Goal: Information Seeking & Learning: Learn about a topic

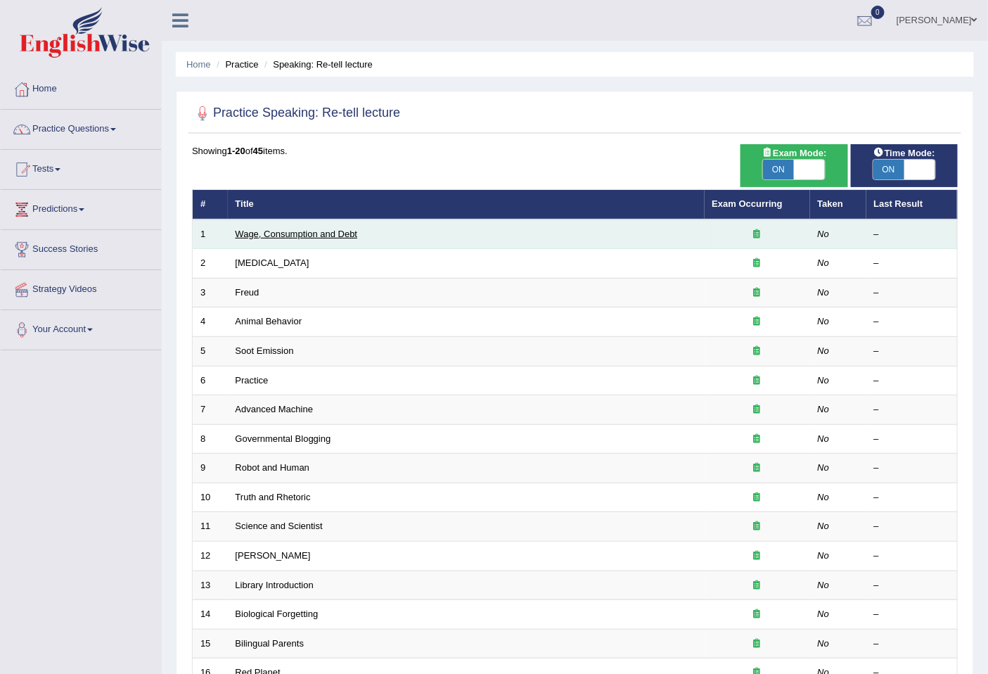
click at [323, 232] on link "Wage, Consumption and Debt" at bounding box center [297, 234] width 122 height 11
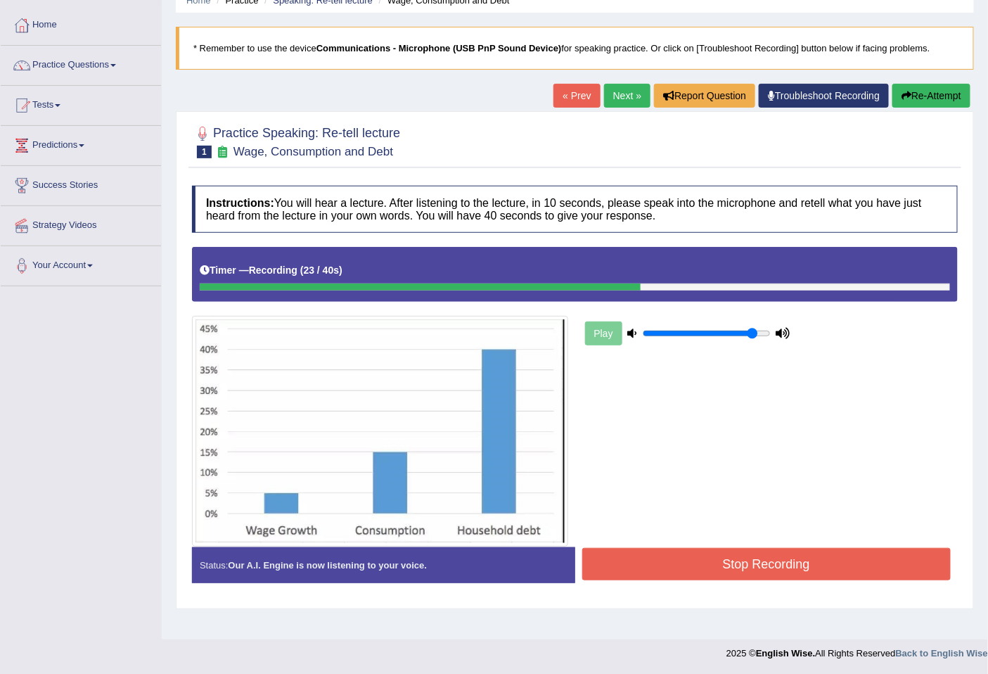
click at [669, 574] on button "Stop Recording" at bounding box center [766, 564] width 369 height 32
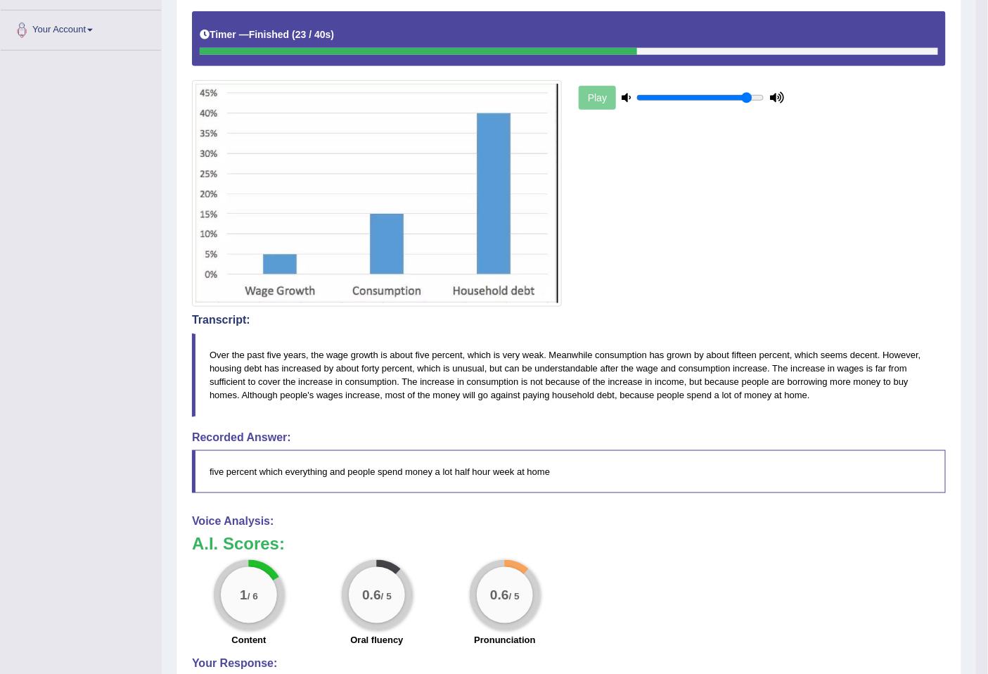
scroll to position [109, 0]
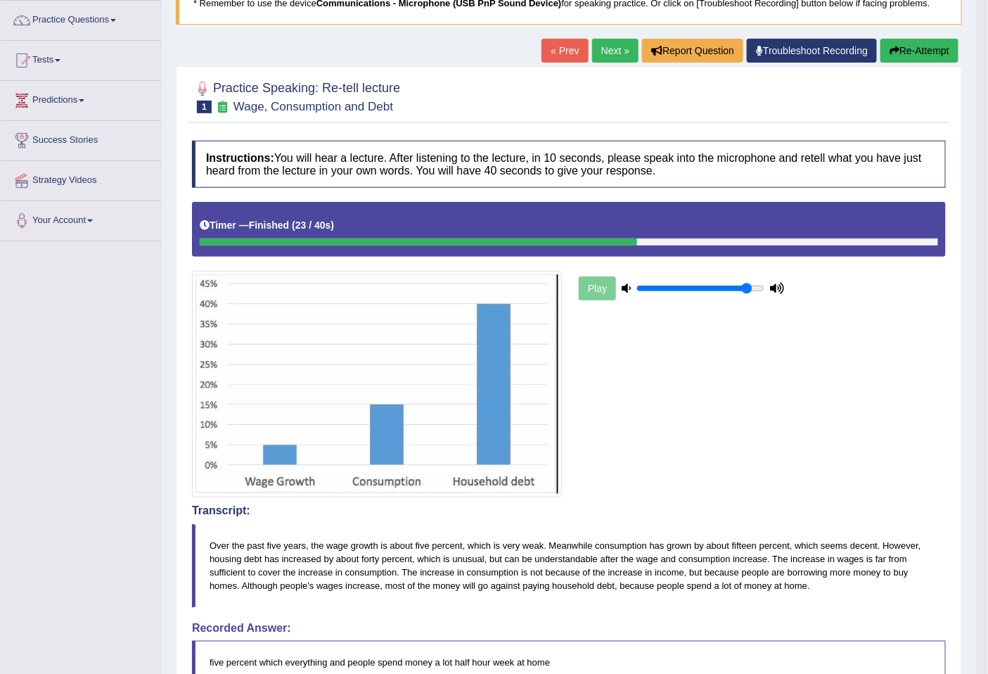
click at [913, 45] on button "Re-Attempt" at bounding box center [919, 51] width 78 height 24
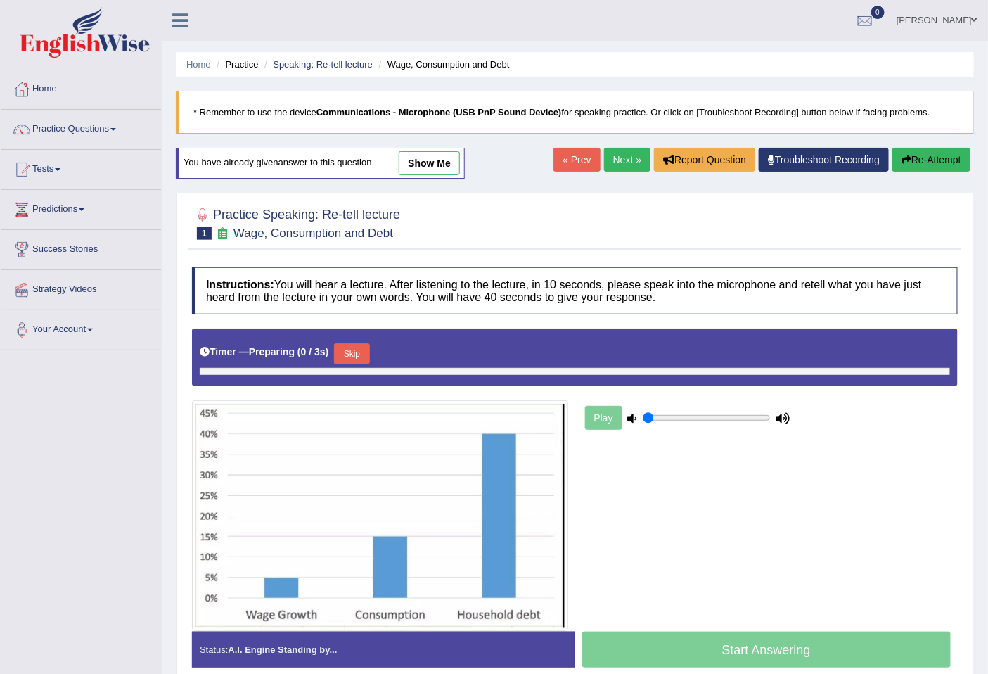
type input "0.9"
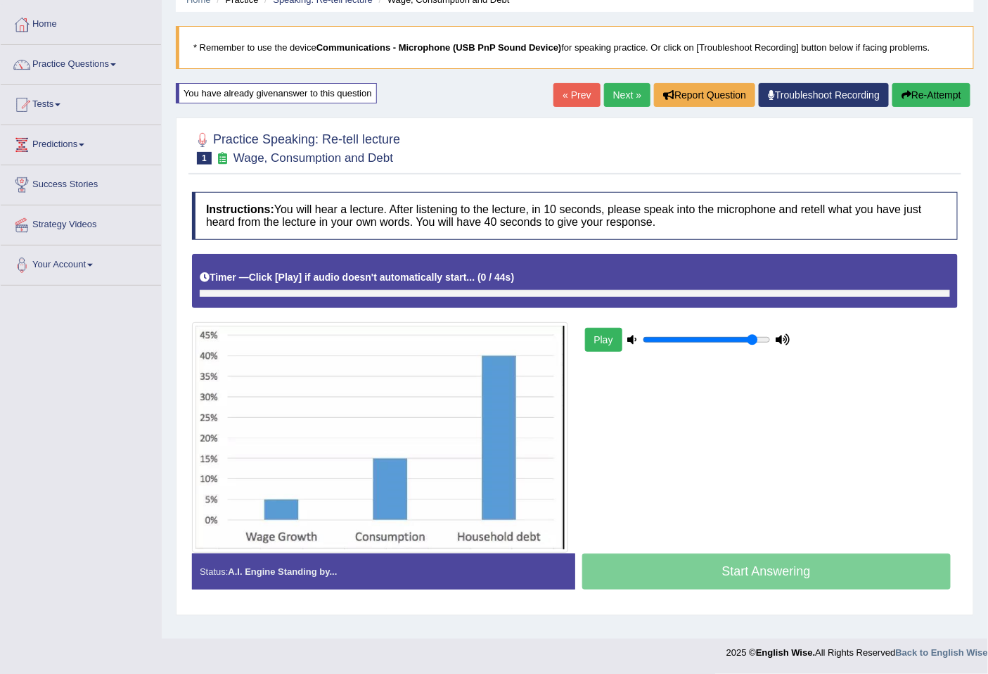
scroll to position [64, 0]
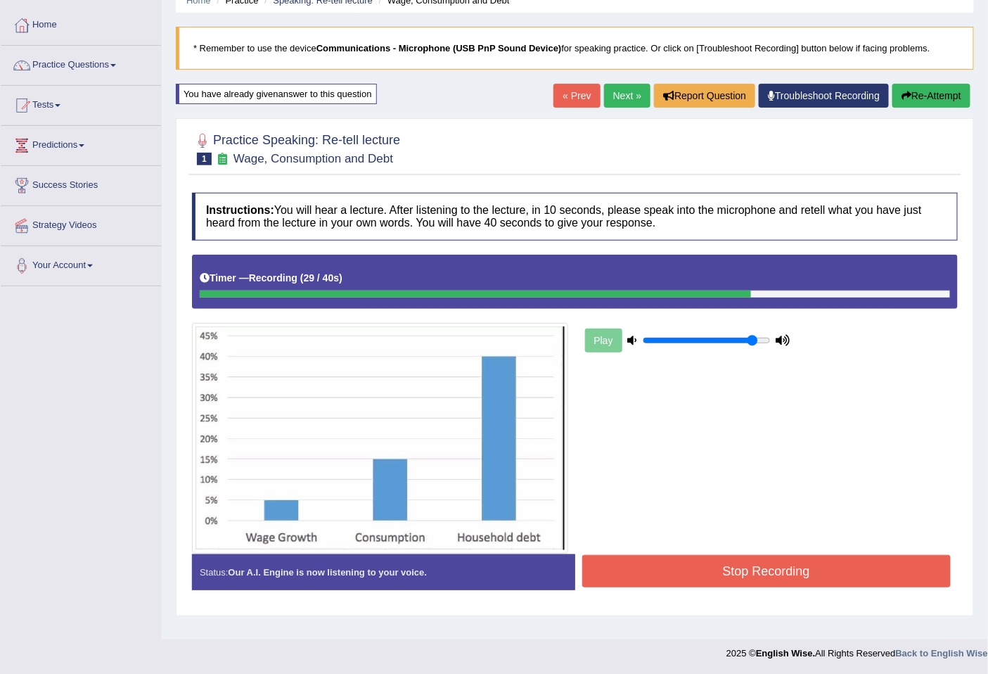
click at [803, 571] on button "Stop Recording" at bounding box center [766, 571] width 369 height 32
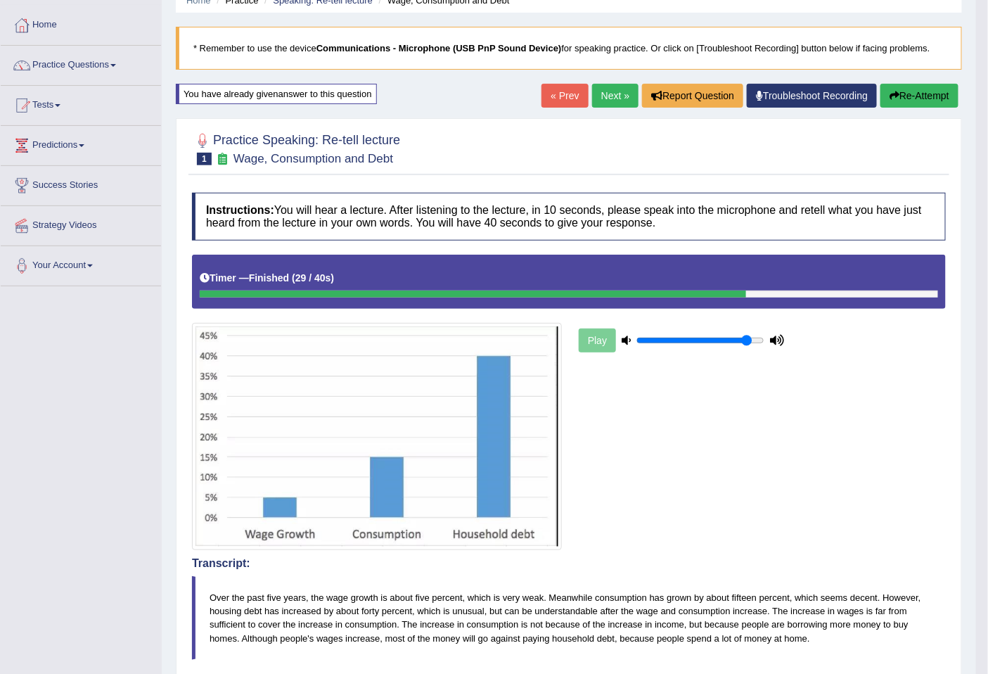
click at [939, 89] on button "Re-Attempt" at bounding box center [919, 96] width 78 height 24
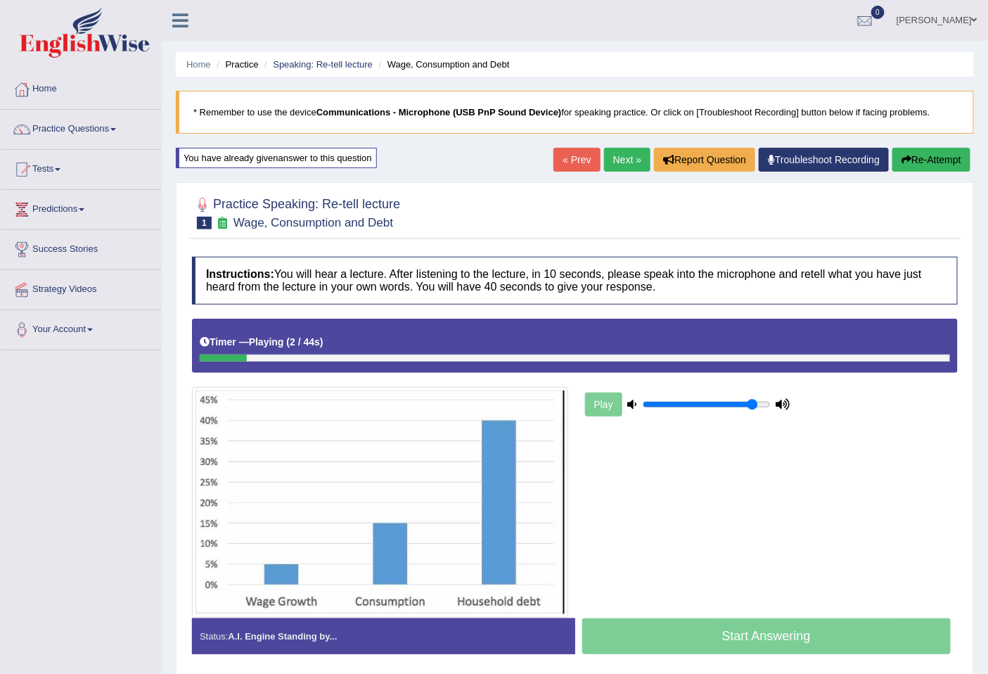
scroll to position [64, 0]
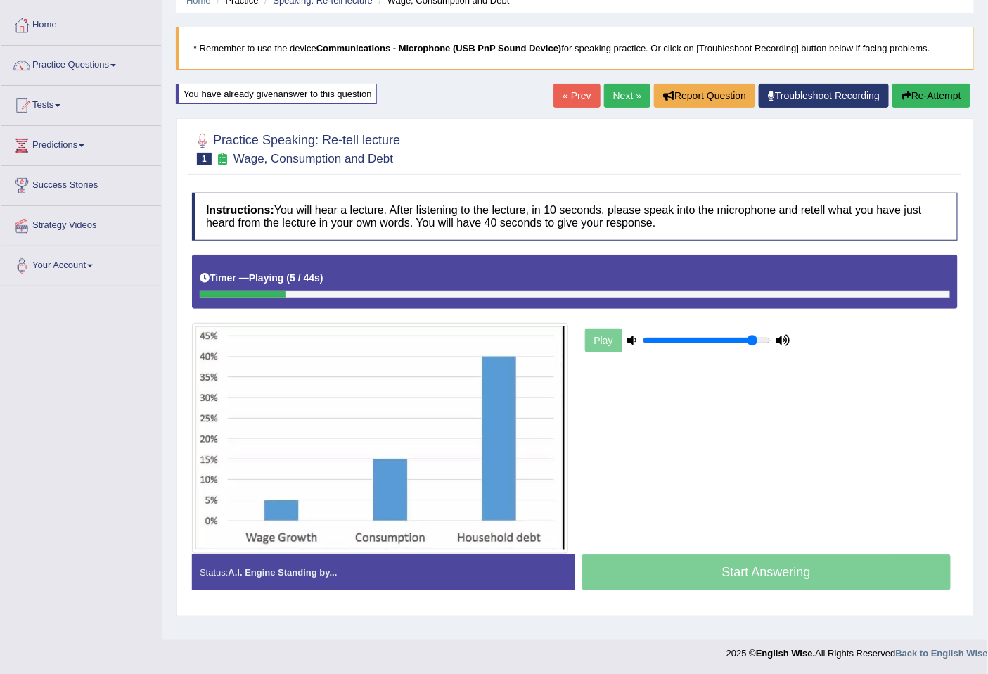
drag, startPoint x: 863, startPoint y: 357, endPoint x: 902, endPoint y: 385, distance: 47.8
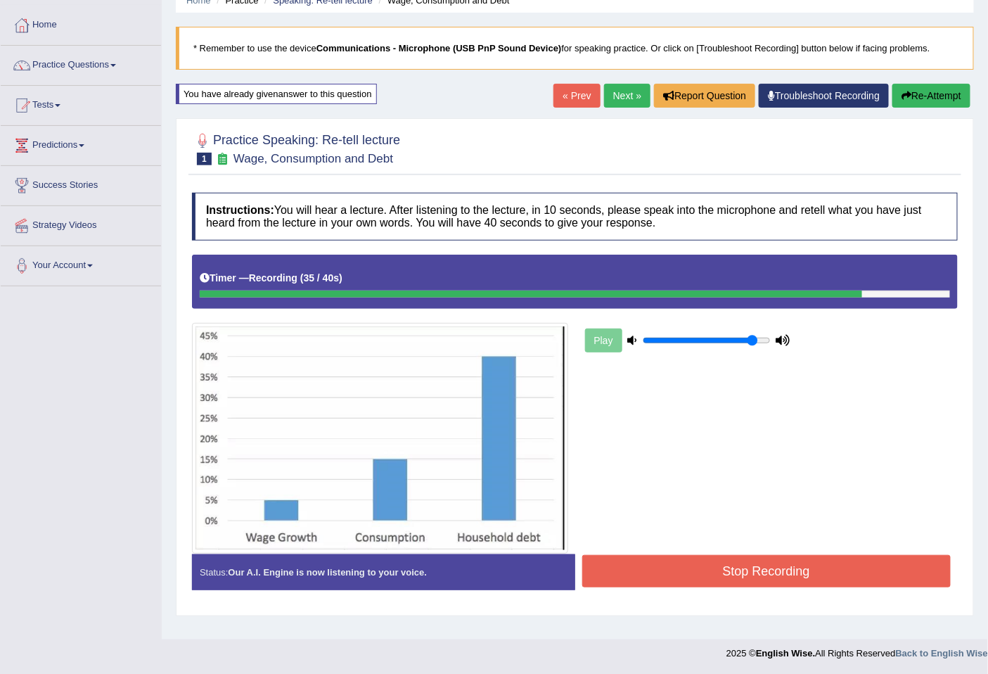
click at [762, 573] on button "Stop Recording" at bounding box center [766, 571] width 369 height 32
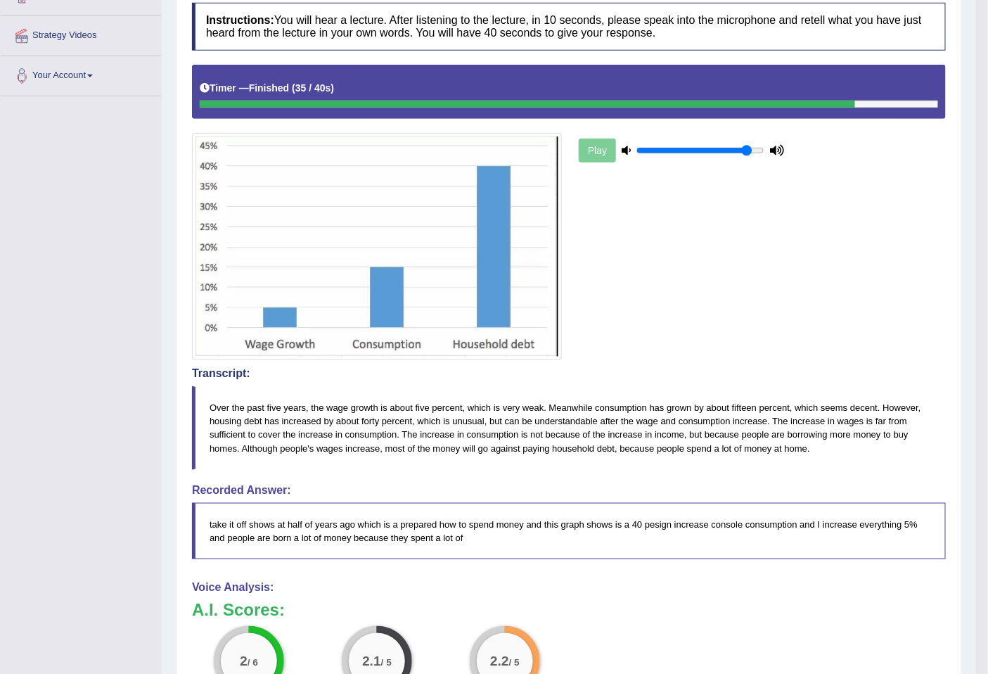
scroll to position [33, 0]
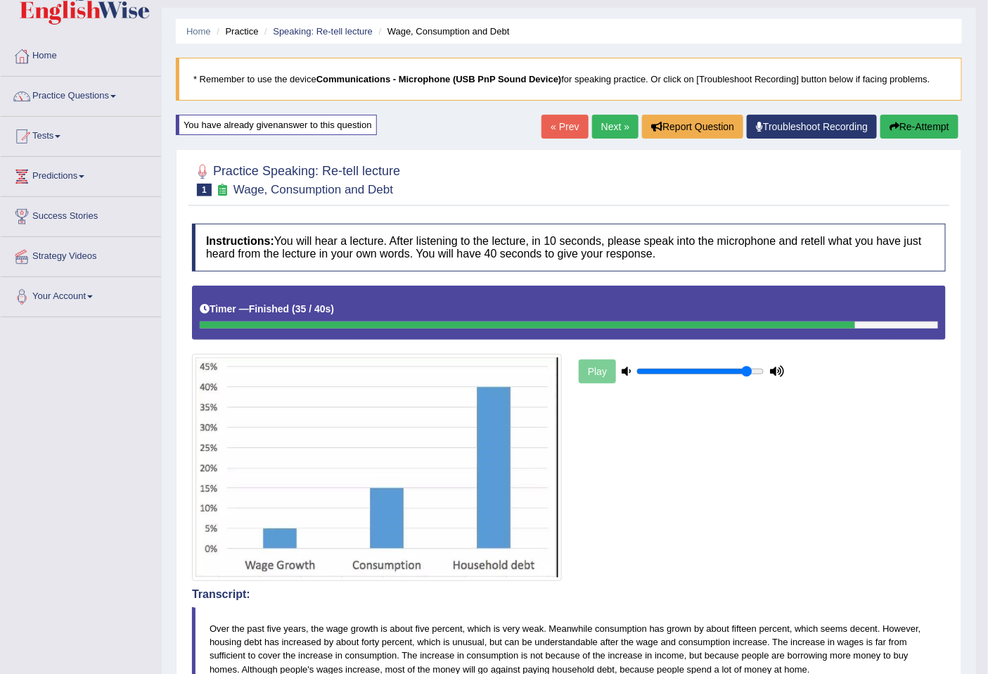
click at [902, 127] on button "Re-Attempt" at bounding box center [919, 127] width 78 height 24
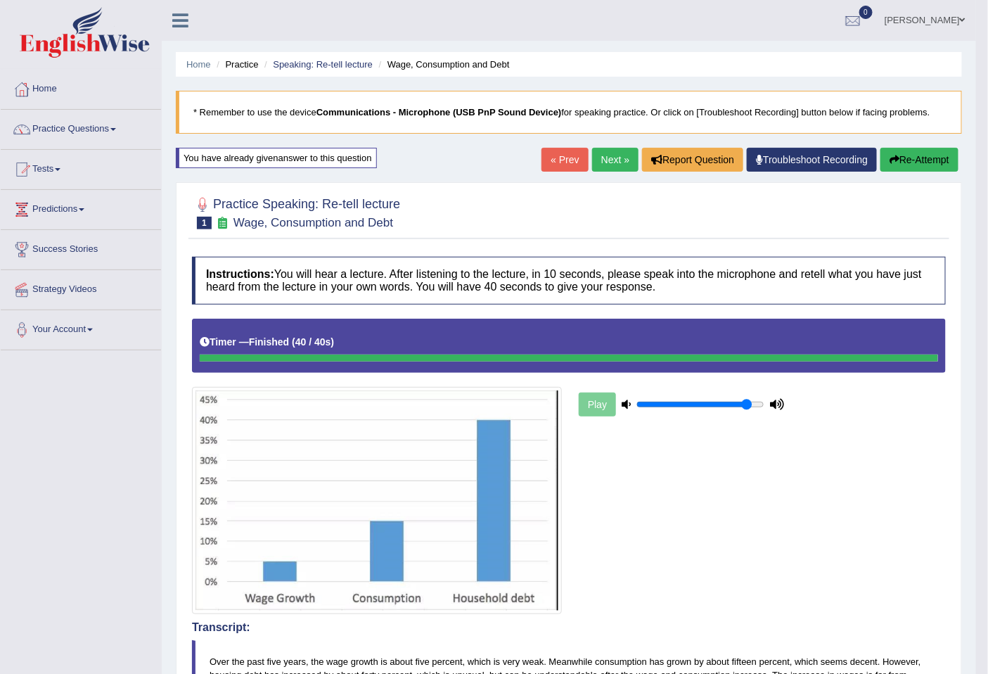
click at [915, 158] on button "Re-Attempt" at bounding box center [919, 160] width 78 height 24
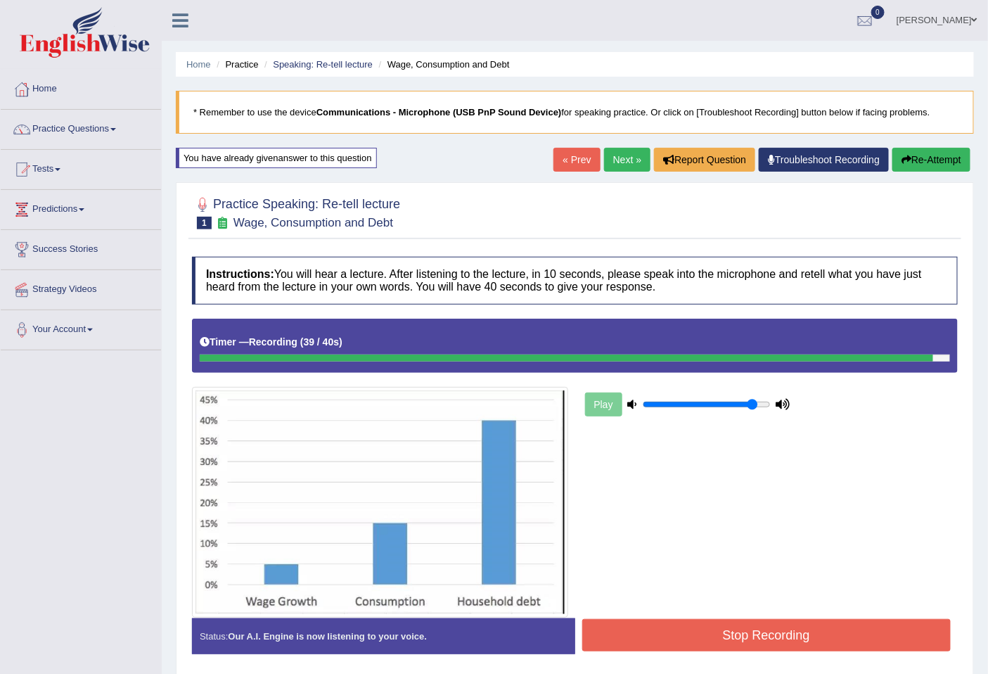
click at [892, 635] on button "Stop Recording" at bounding box center [766, 635] width 369 height 32
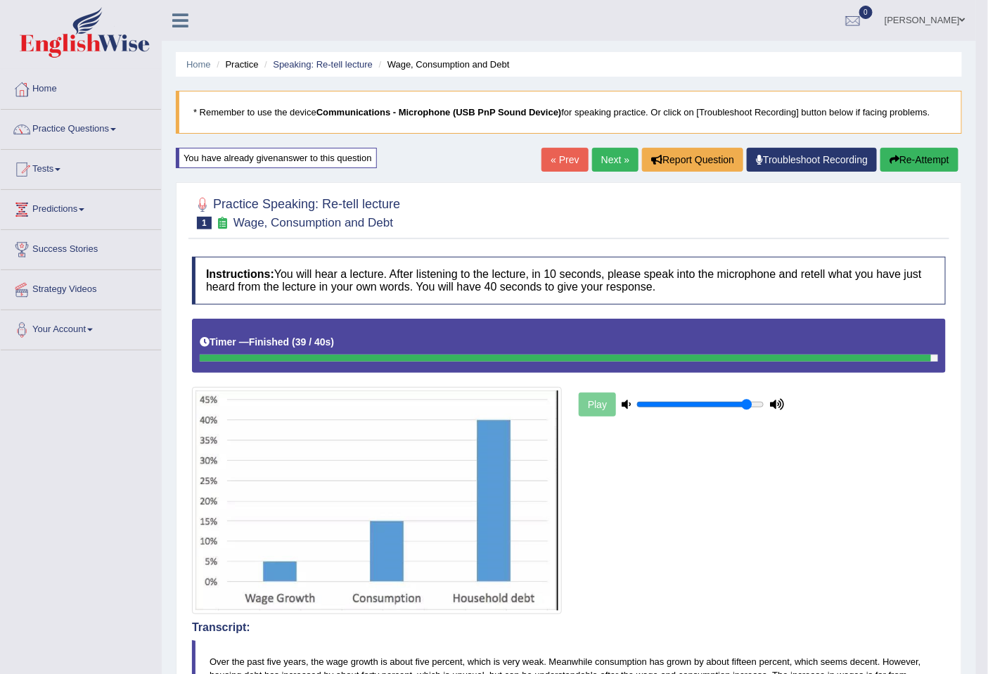
click at [901, 166] on button "Re-Attempt" at bounding box center [919, 160] width 78 height 24
click at [943, 162] on button "Re-Attempt" at bounding box center [919, 160] width 78 height 24
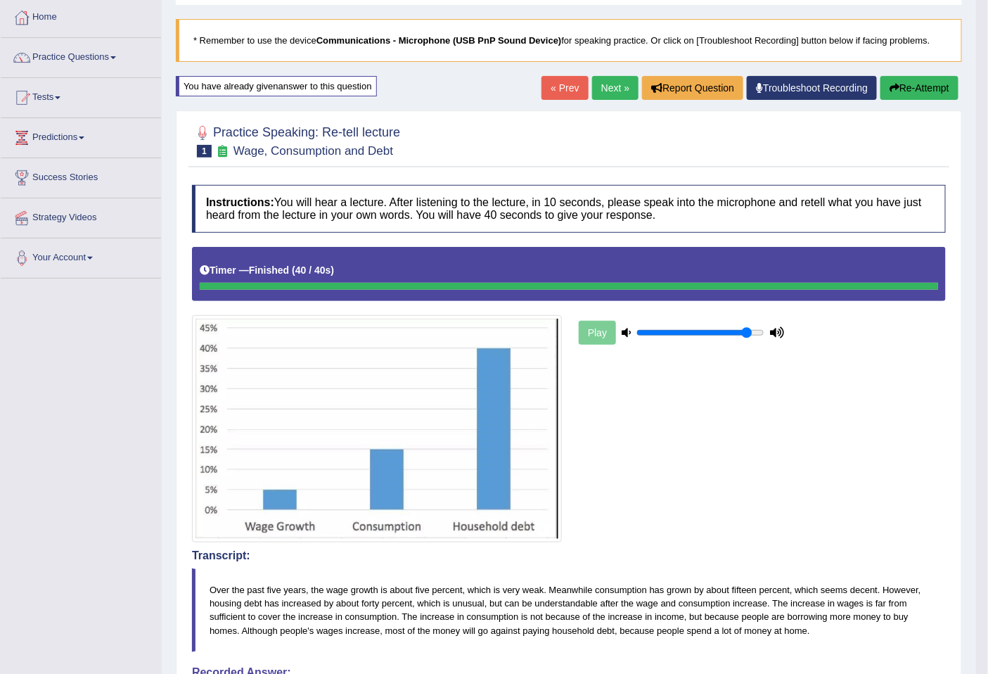
scroll to position [25, 0]
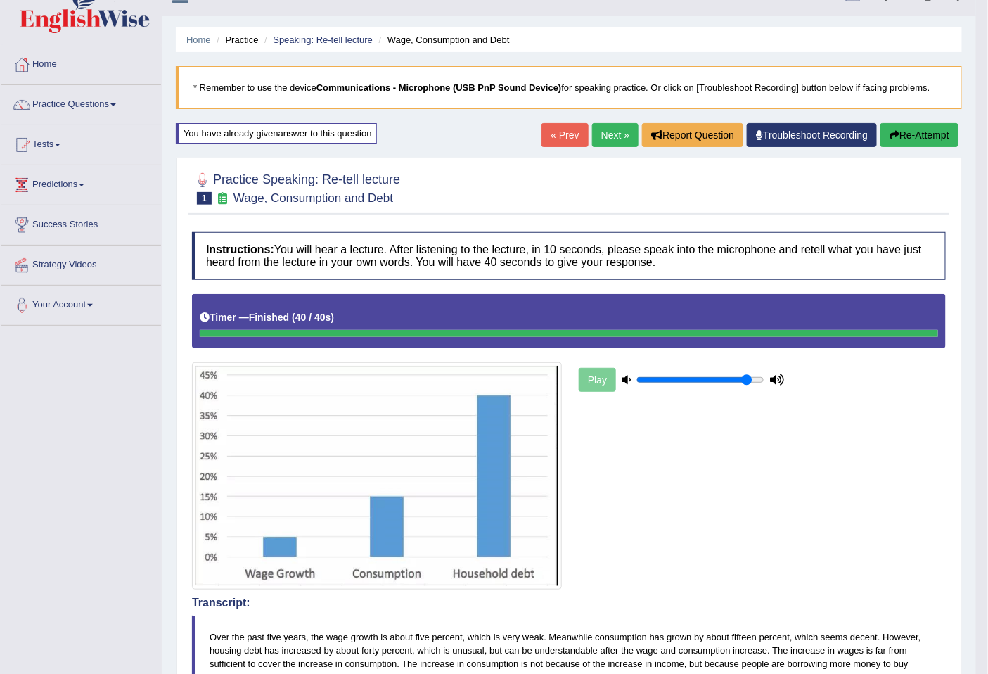
click at [927, 135] on button "Re-Attempt" at bounding box center [919, 135] width 78 height 24
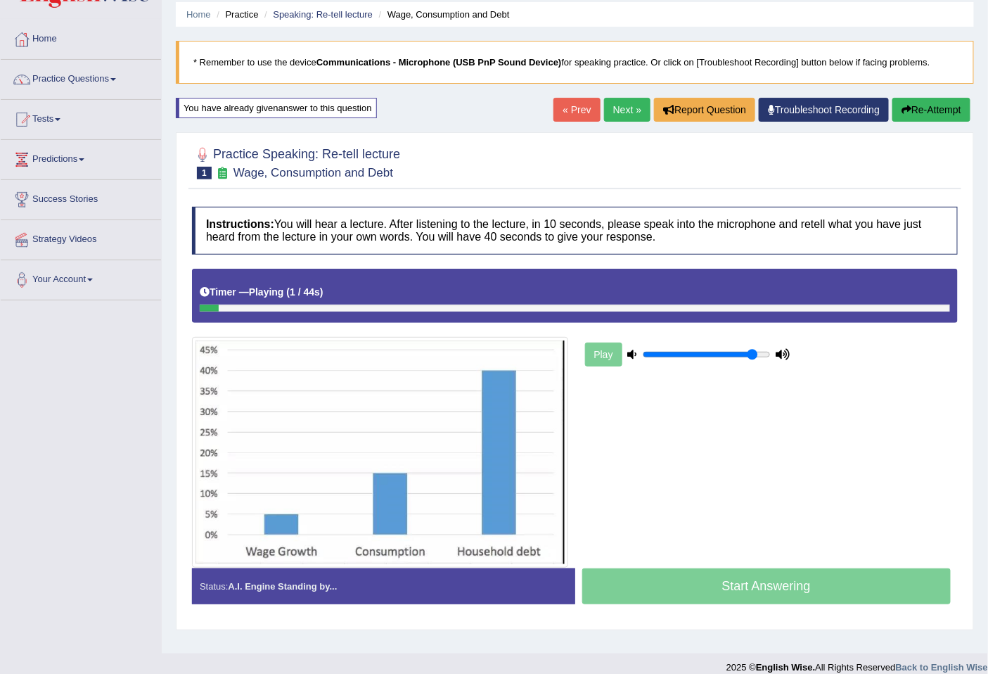
scroll to position [64, 0]
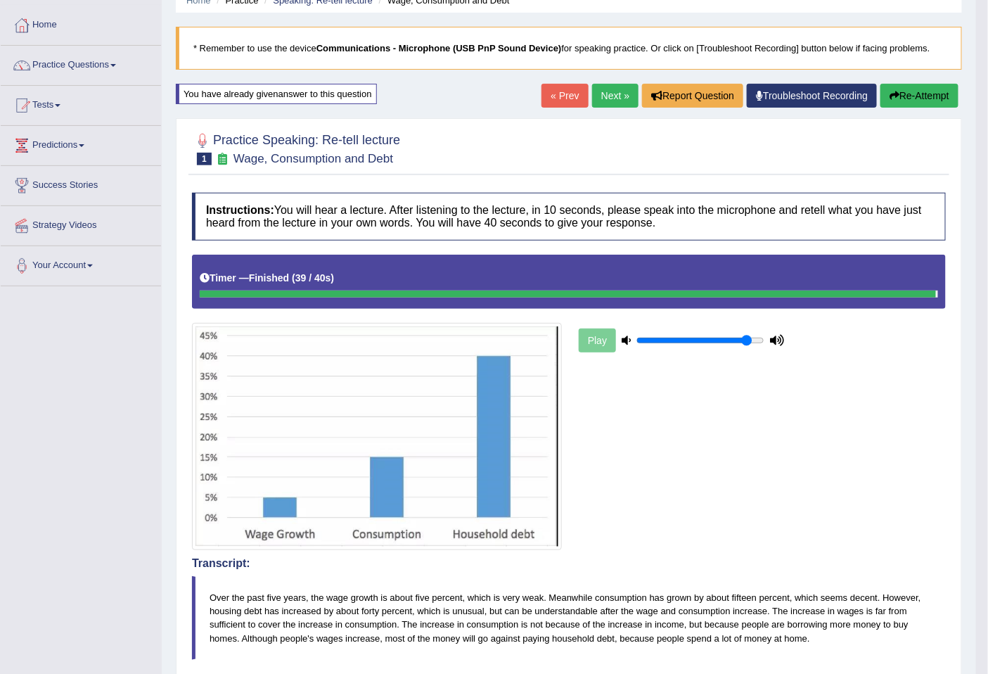
drag, startPoint x: 991, startPoint y: 171, endPoint x: 999, endPoint y: 509, distance: 338.3
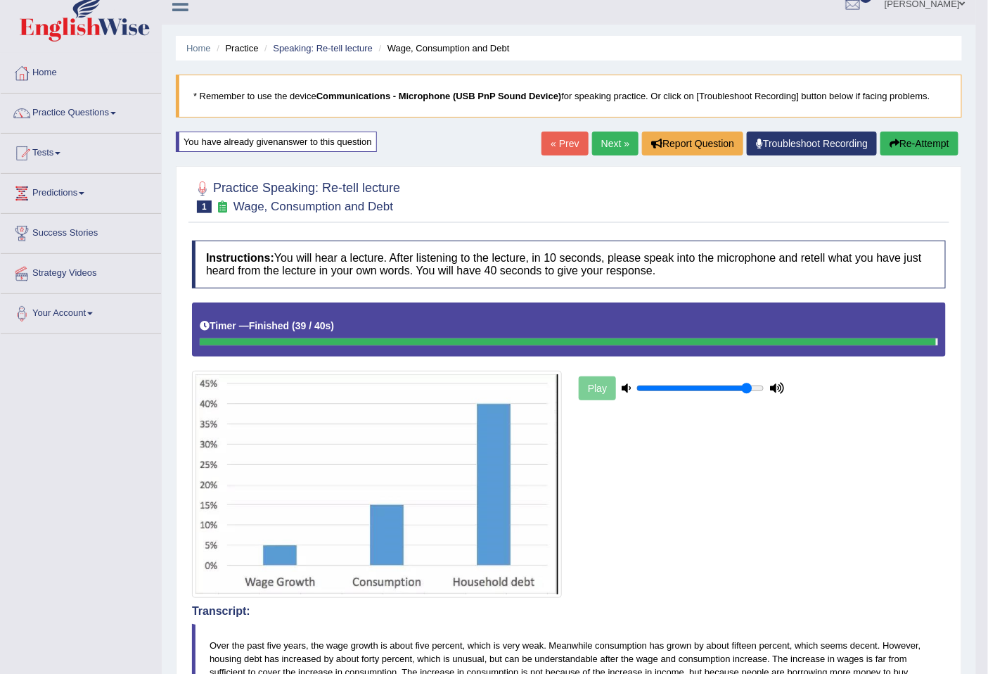
scroll to position [0, 0]
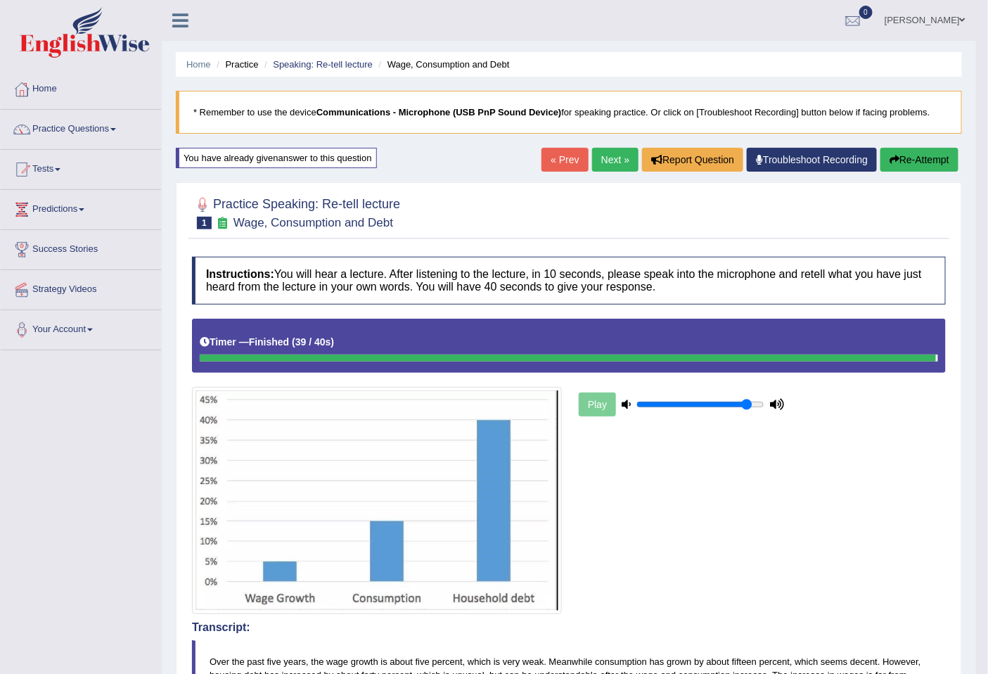
click at [921, 166] on button "Re-Attempt" at bounding box center [919, 160] width 78 height 24
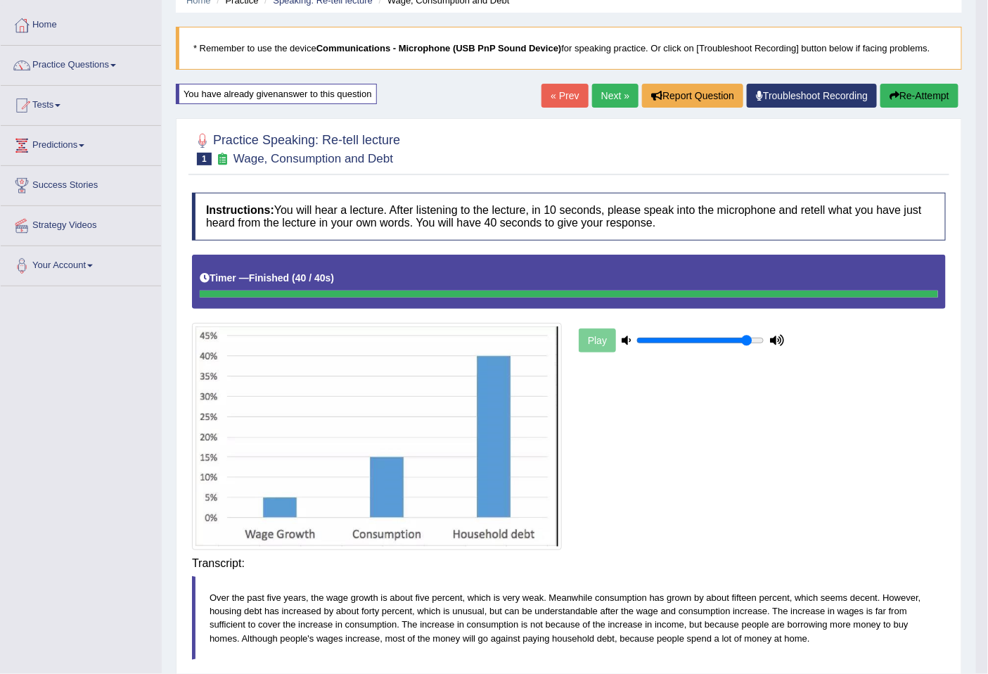
scroll to position [65, 0]
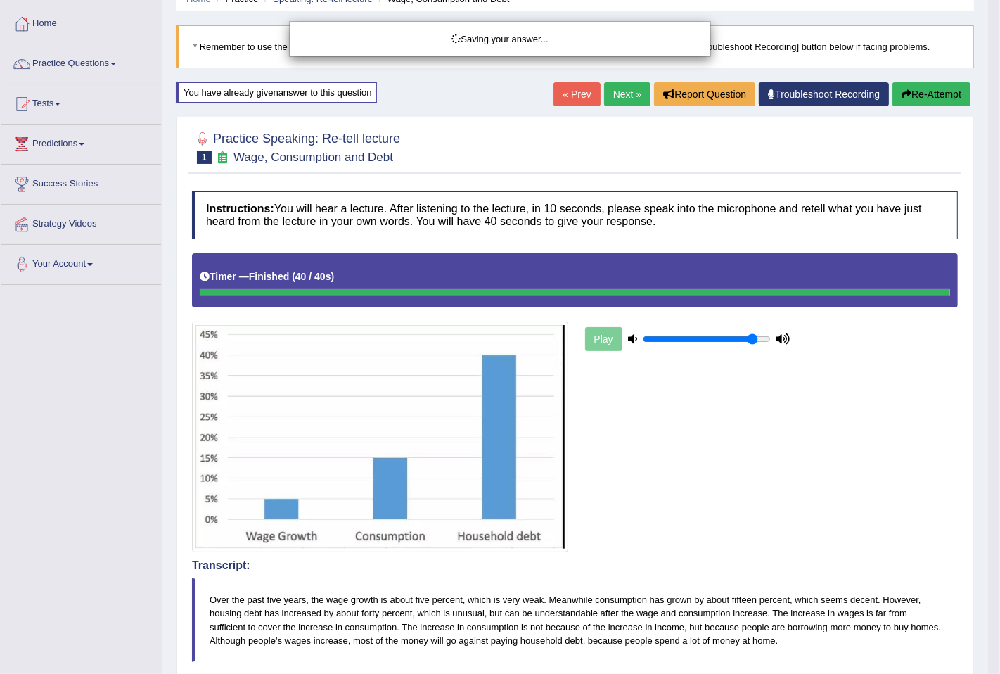
click at [987, 278] on div "Saving your answer..." at bounding box center [500, 337] width 1000 height 674
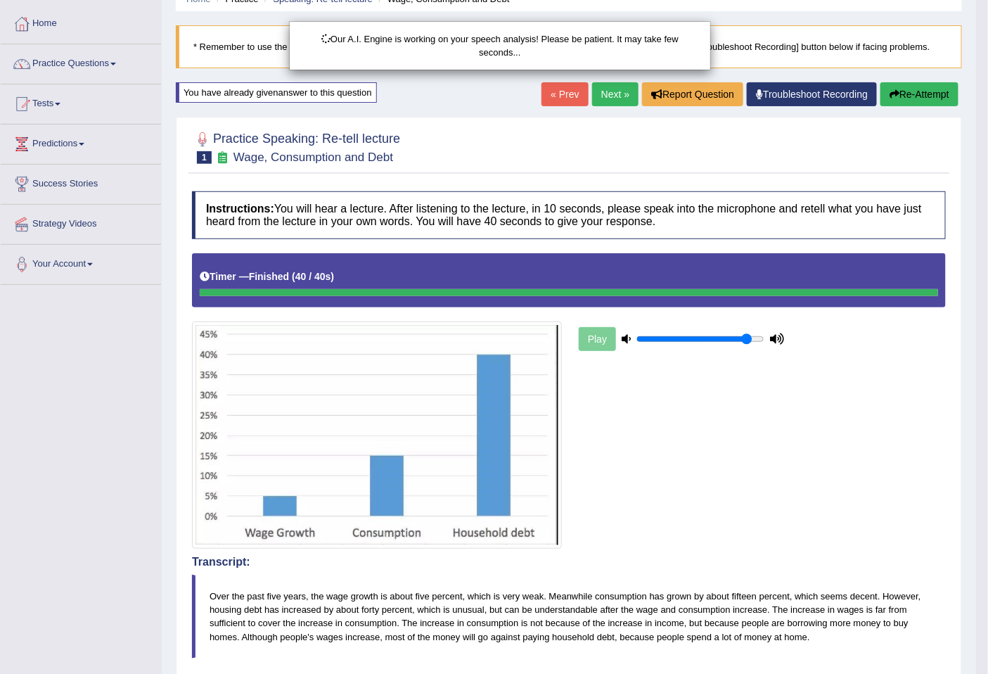
drag, startPoint x: 980, startPoint y: 134, endPoint x: 996, endPoint y: 279, distance: 145.8
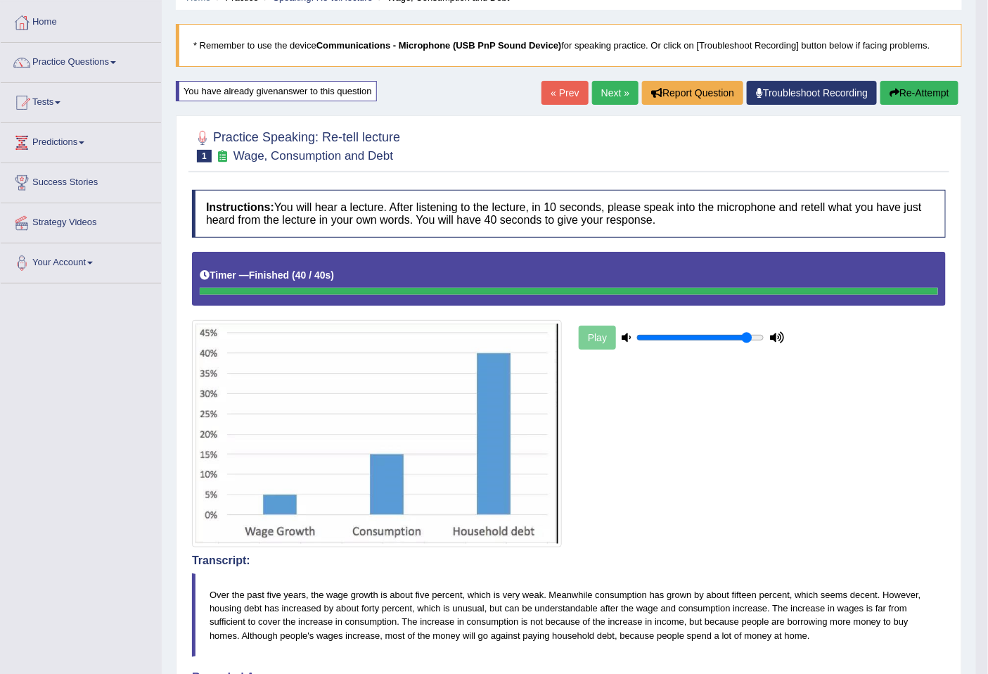
drag, startPoint x: 996, startPoint y: 279, endPoint x: 990, endPoint y: 300, distance: 21.8
click at [987, 300] on html "Toggle navigation Home Practice Questions Speaking Practice Read Aloud Repeat S…" at bounding box center [494, 270] width 988 height 674
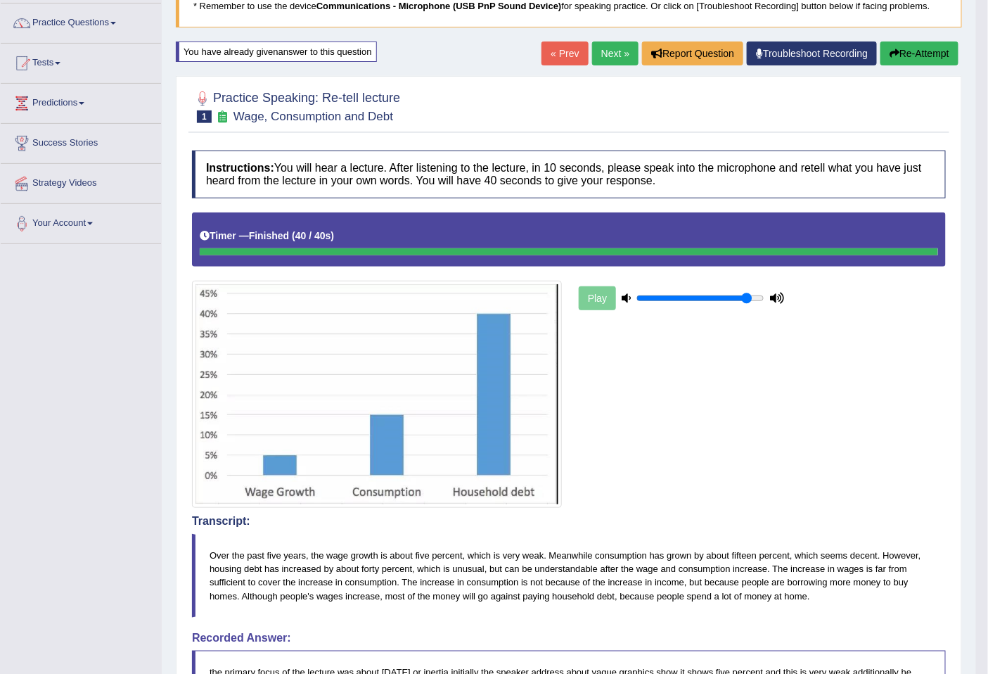
scroll to position [103, 0]
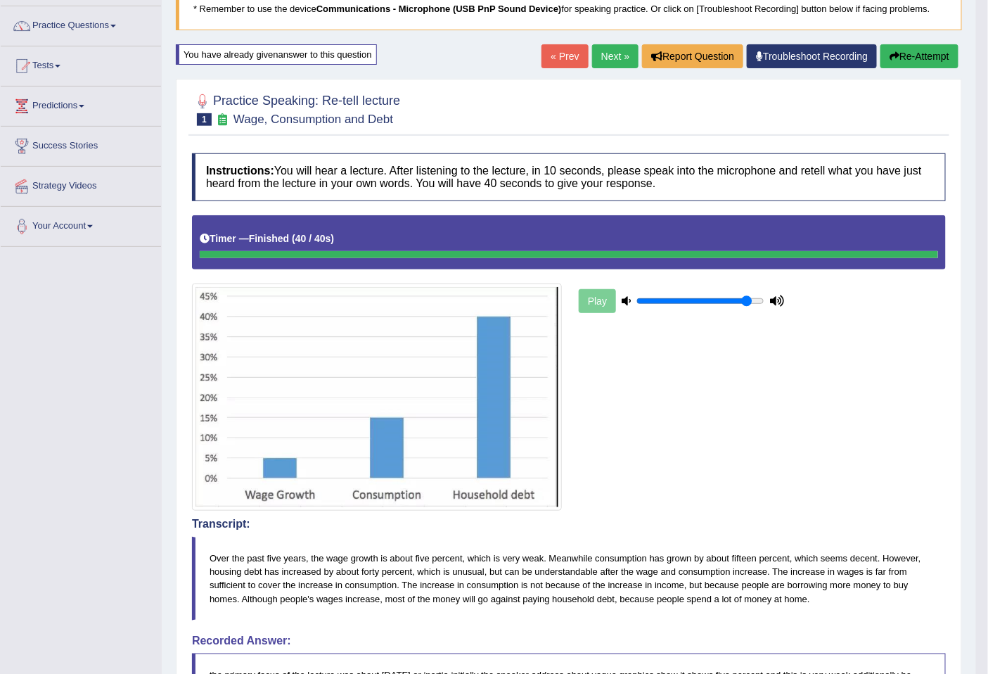
click at [951, 54] on button "Re-Attempt" at bounding box center [919, 56] width 78 height 24
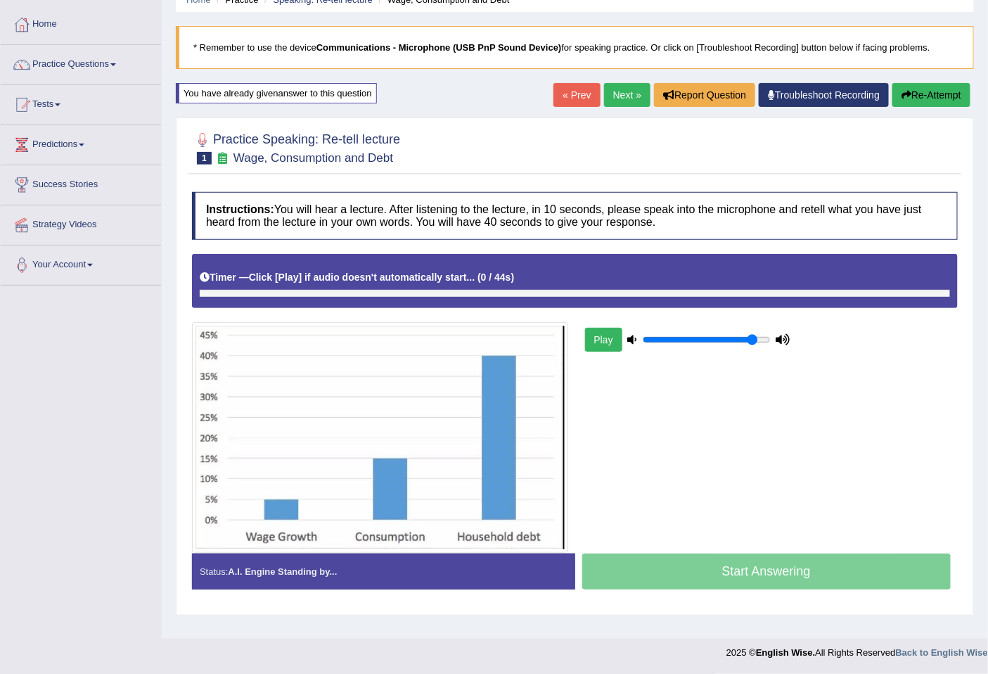
scroll to position [64, 0]
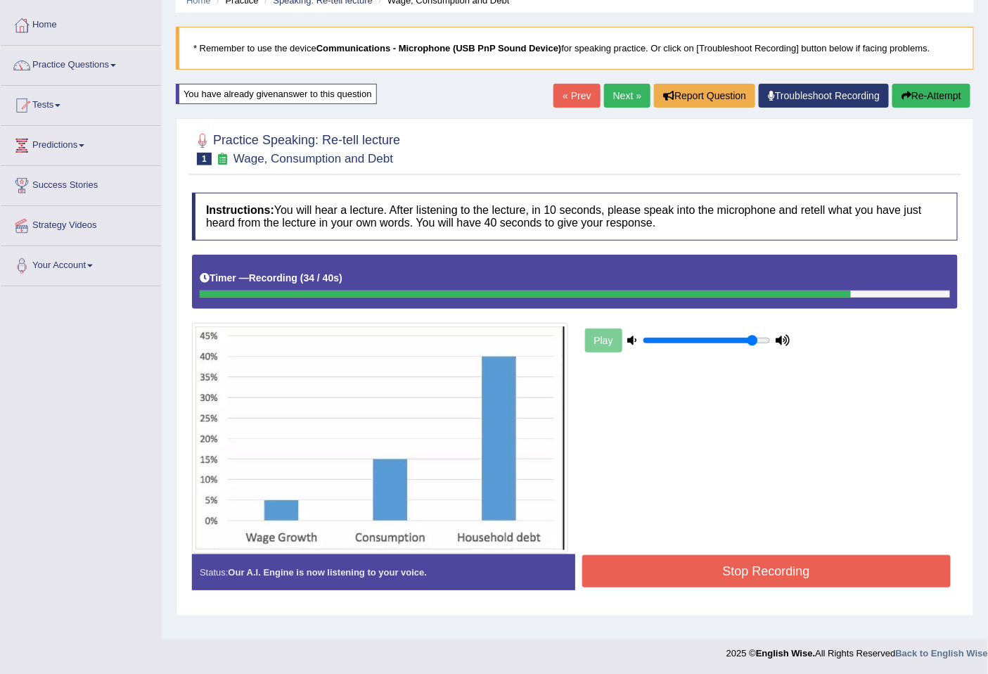
click at [823, 571] on button "Stop Recording" at bounding box center [766, 571] width 369 height 32
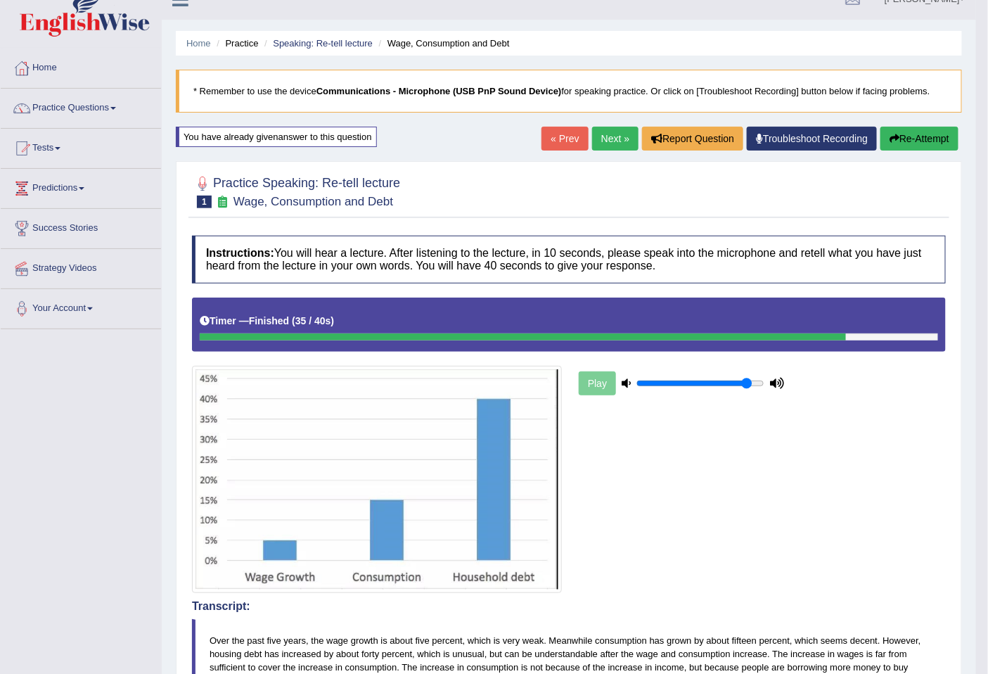
scroll to position [1, 0]
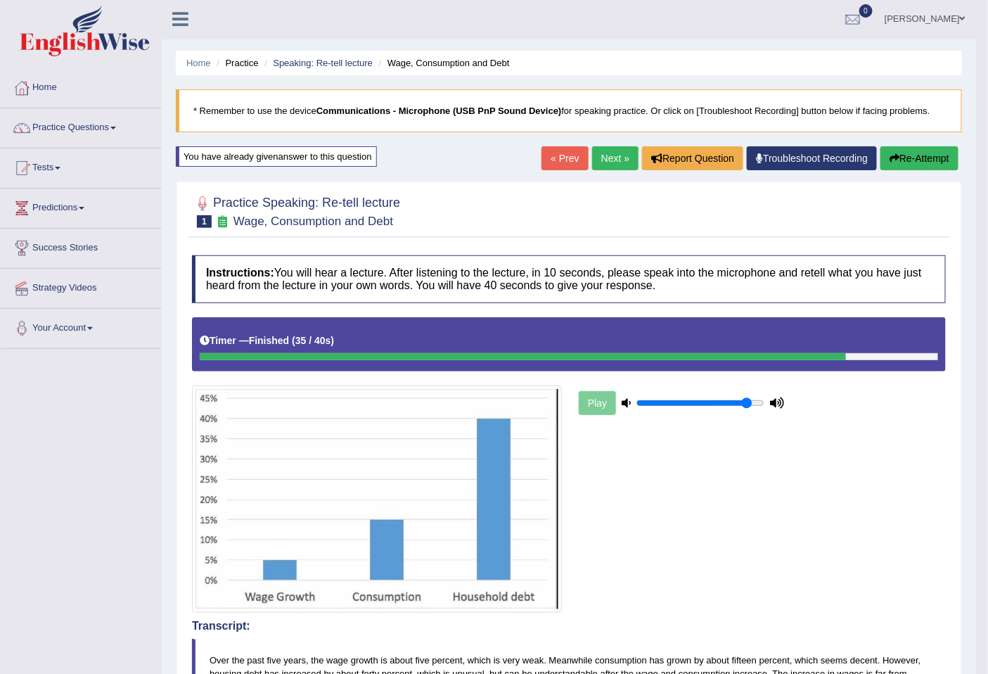
click at [947, 160] on button "Re-Attempt" at bounding box center [919, 158] width 78 height 24
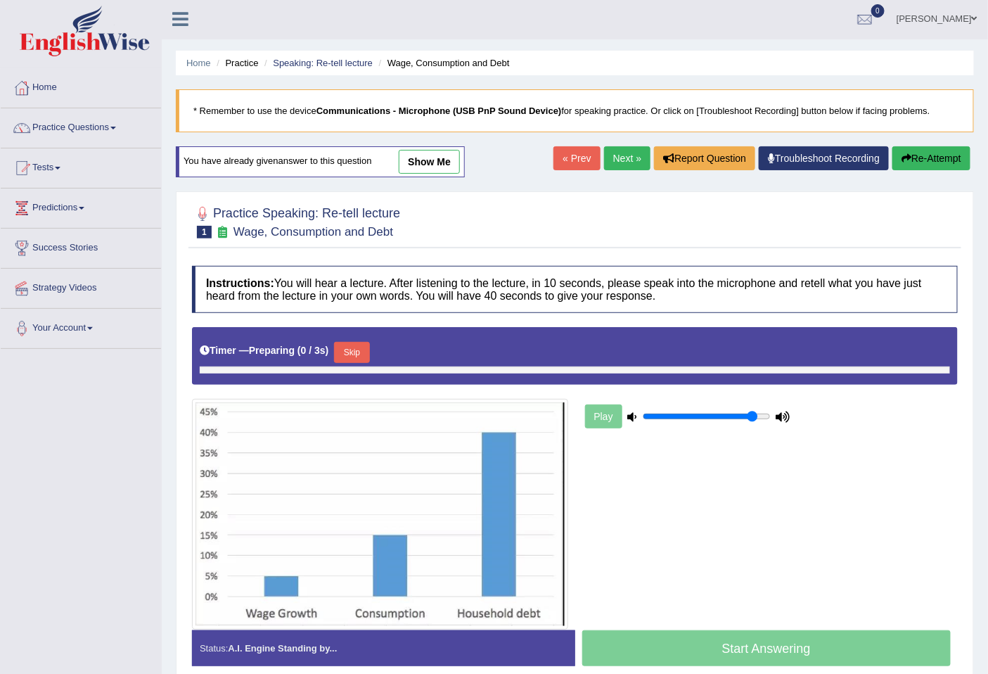
scroll to position [1, 0]
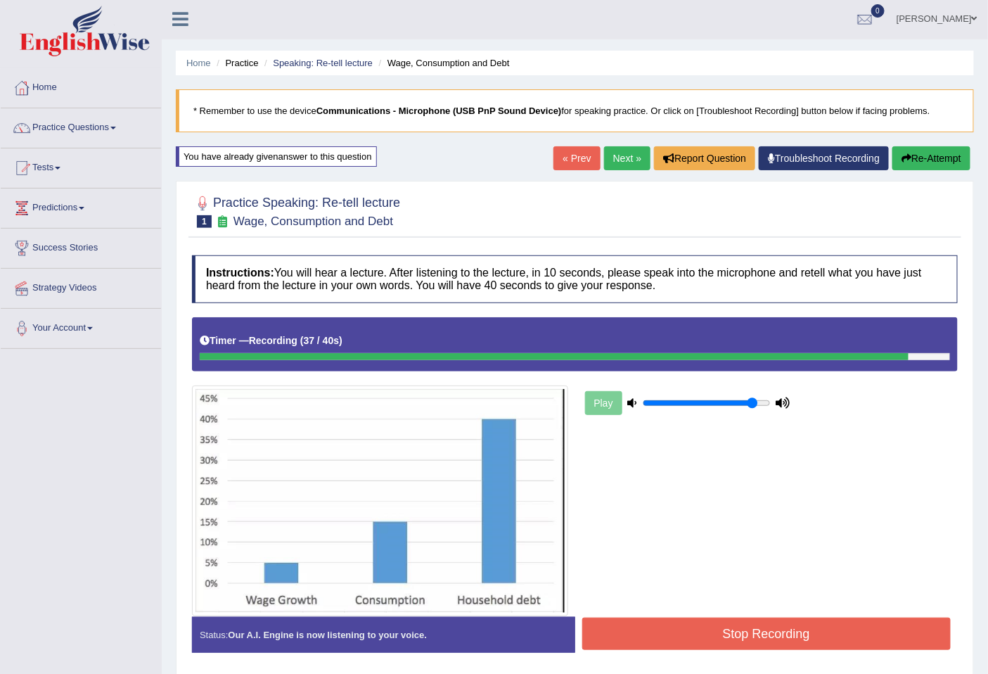
drag, startPoint x: 803, startPoint y: 649, endPoint x: 807, endPoint y: 636, distance: 14.0
click at [803, 646] on button "Stop Recording" at bounding box center [766, 633] width 369 height 32
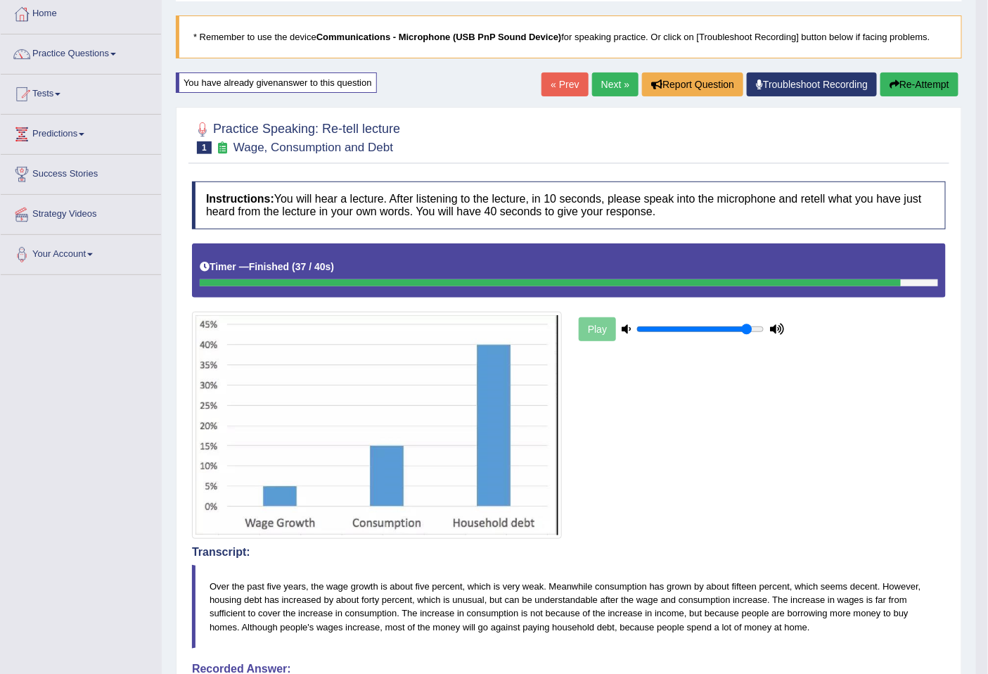
scroll to position [0, 0]
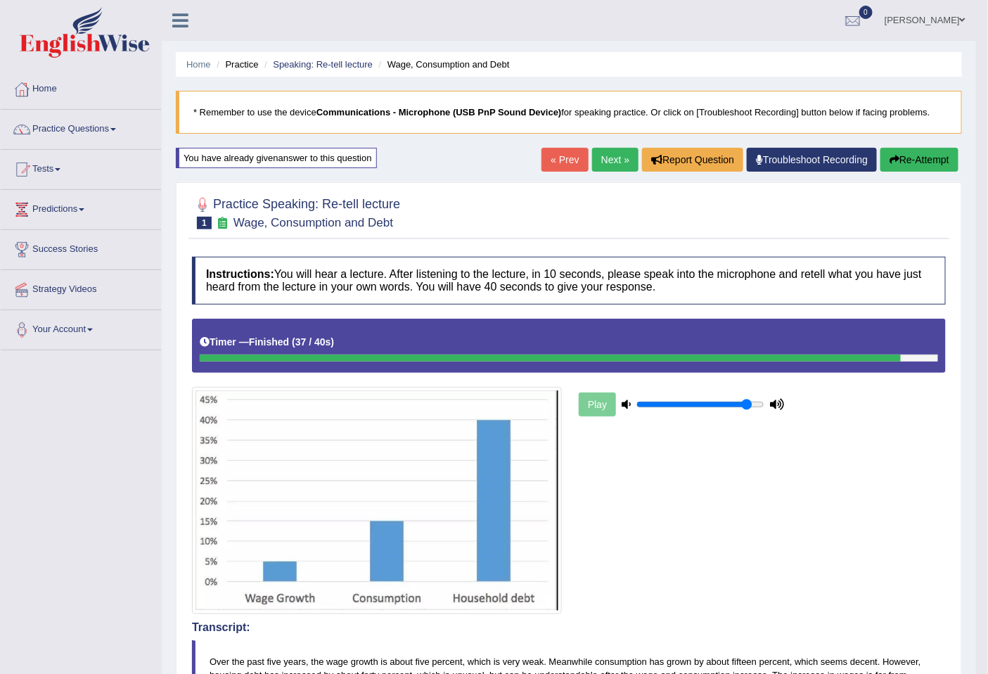
click at [605, 158] on link "Next »" at bounding box center [615, 160] width 46 height 24
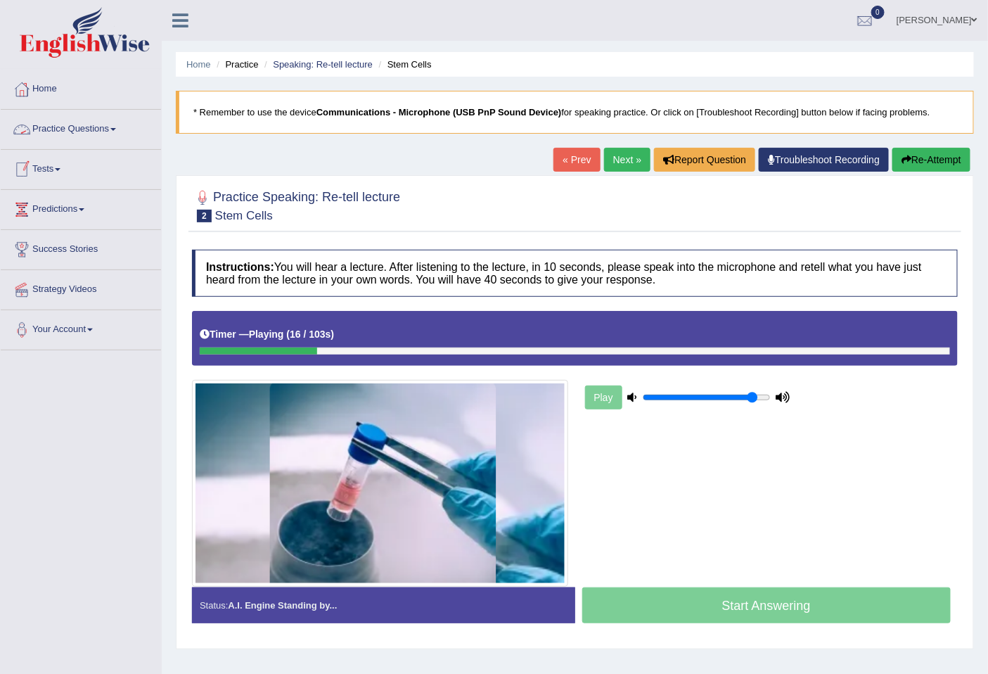
click at [39, 131] on link "Practice Questions" at bounding box center [81, 127] width 160 height 35
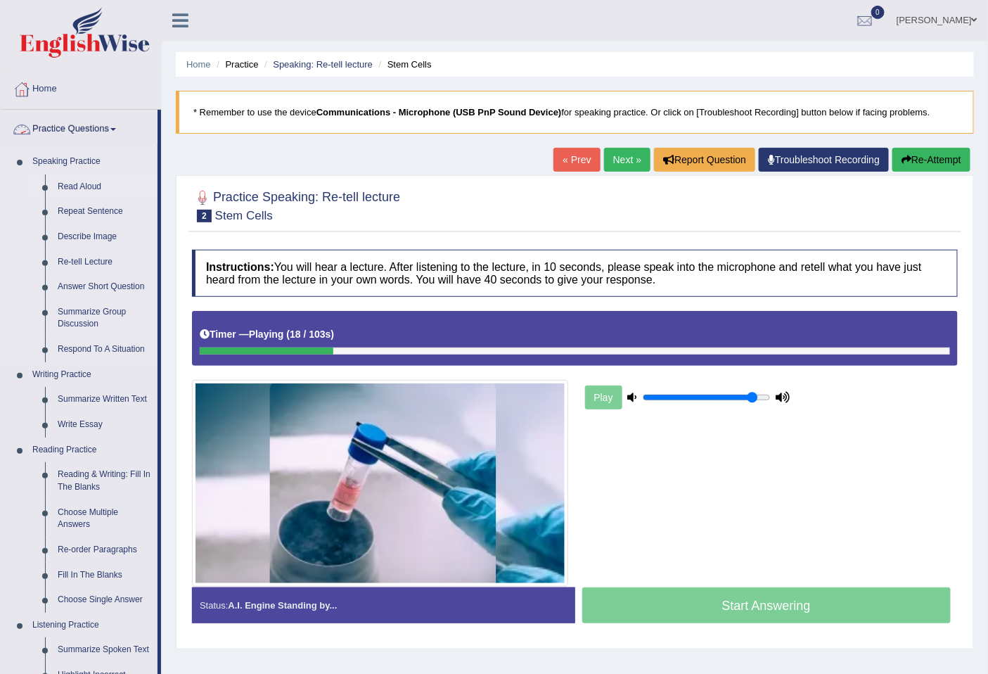
click at [54, 186] on link "Read Aloud" at bounding box center [104, 186] width 106 height 25
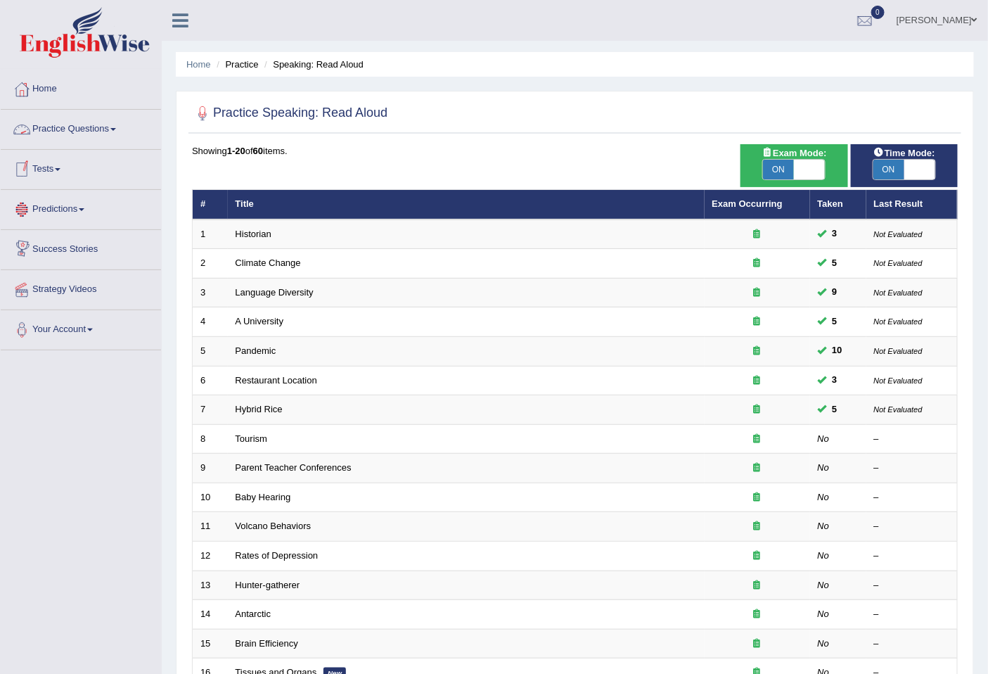
click at [79, 131] on link "Practice Questions" at bounding box center [81, 127] width 160 height 35
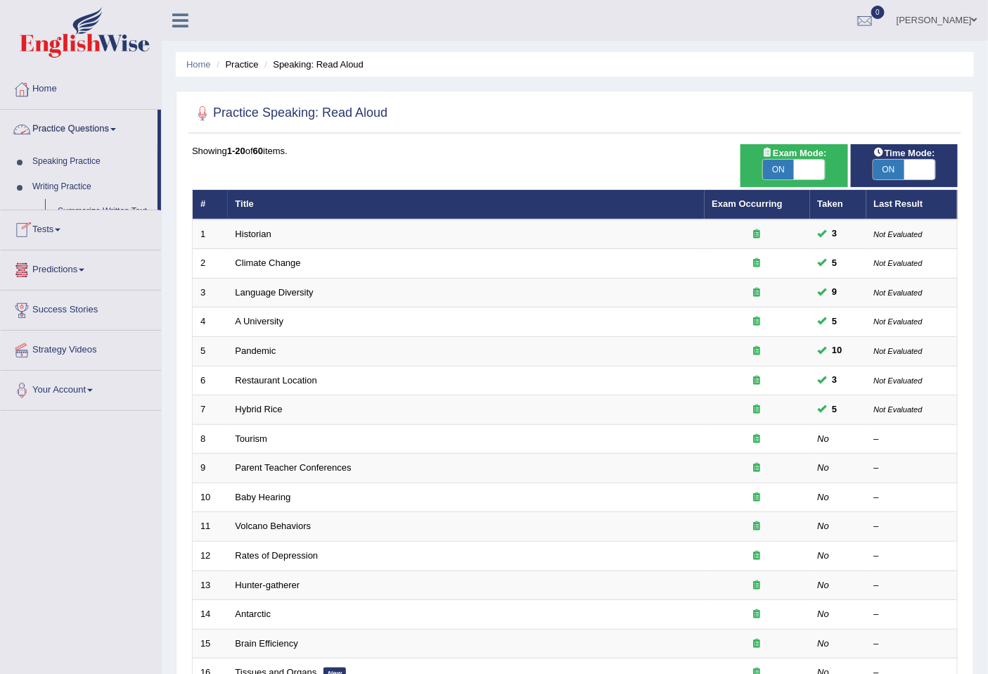
click at [79, 131] on link "Practice Questions" at bounding box center [79, 127] width 157 height 35
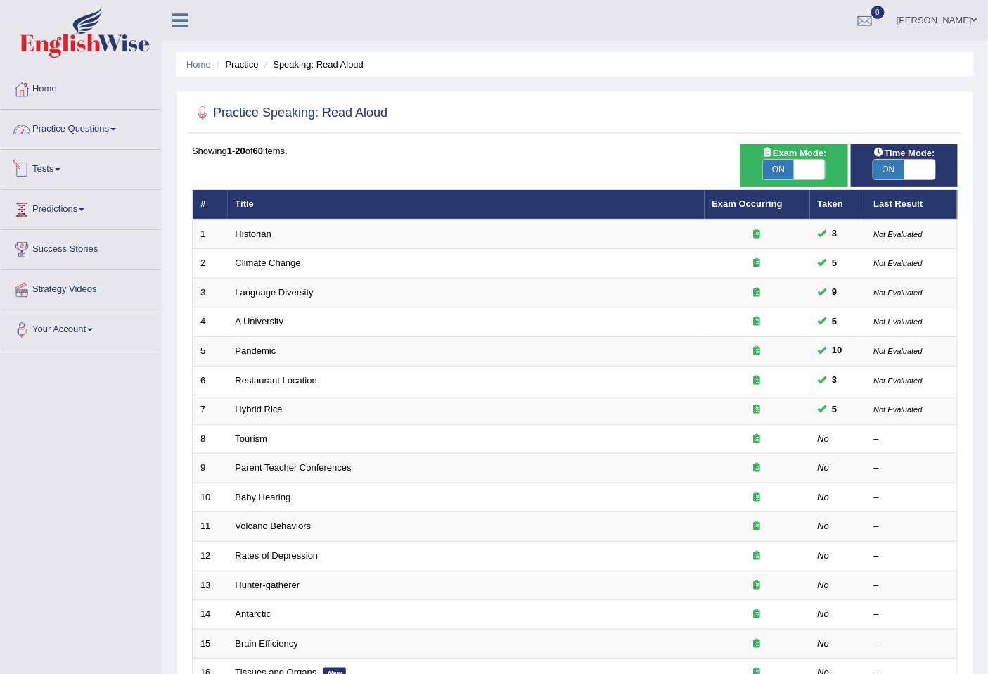
click at [83, 136] on link "Practice Questions" at bounding box center [81, 127] width 160 height 35
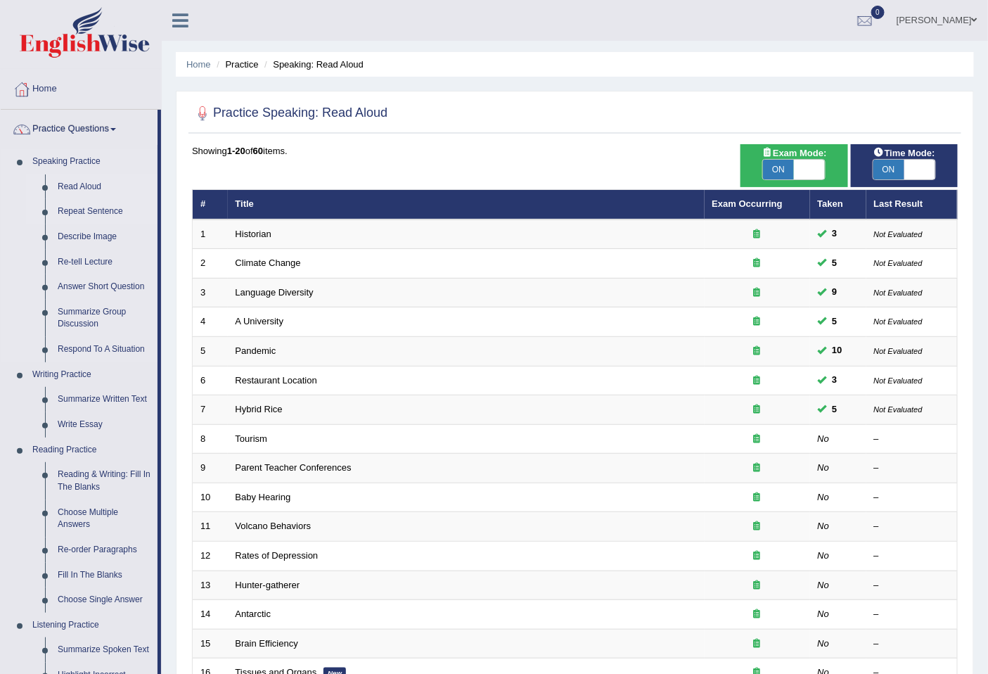
click at [68, 213] on link "Repeat Sentence" at bounding box center [104, 211] width 106 height 25
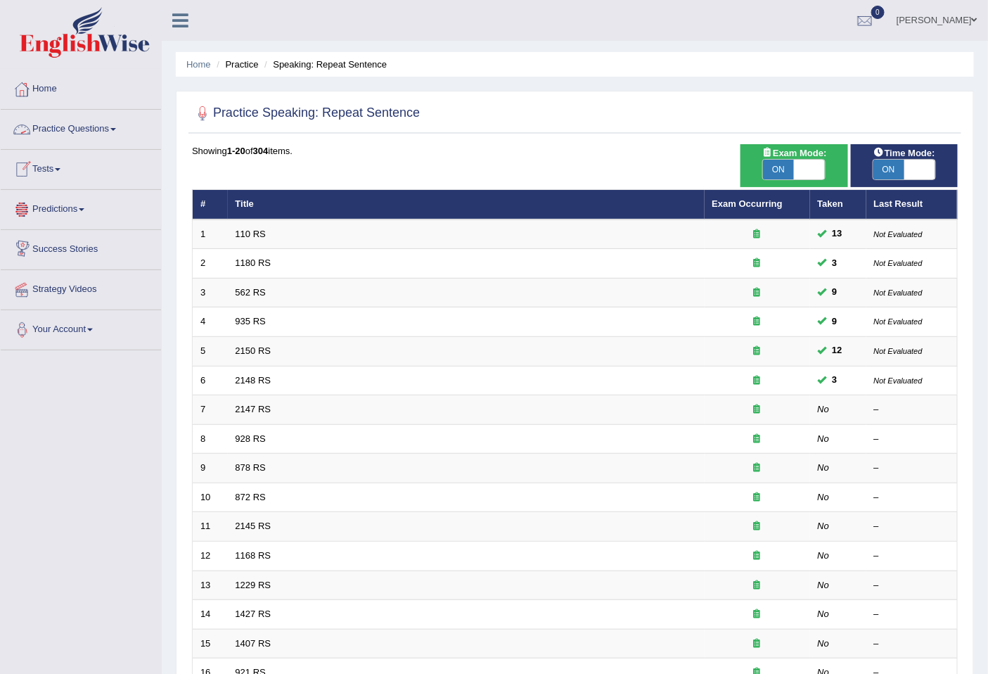
click at [78, 127] on link "Practice Questions" at bounding box center [81, 127] width 160 height 35
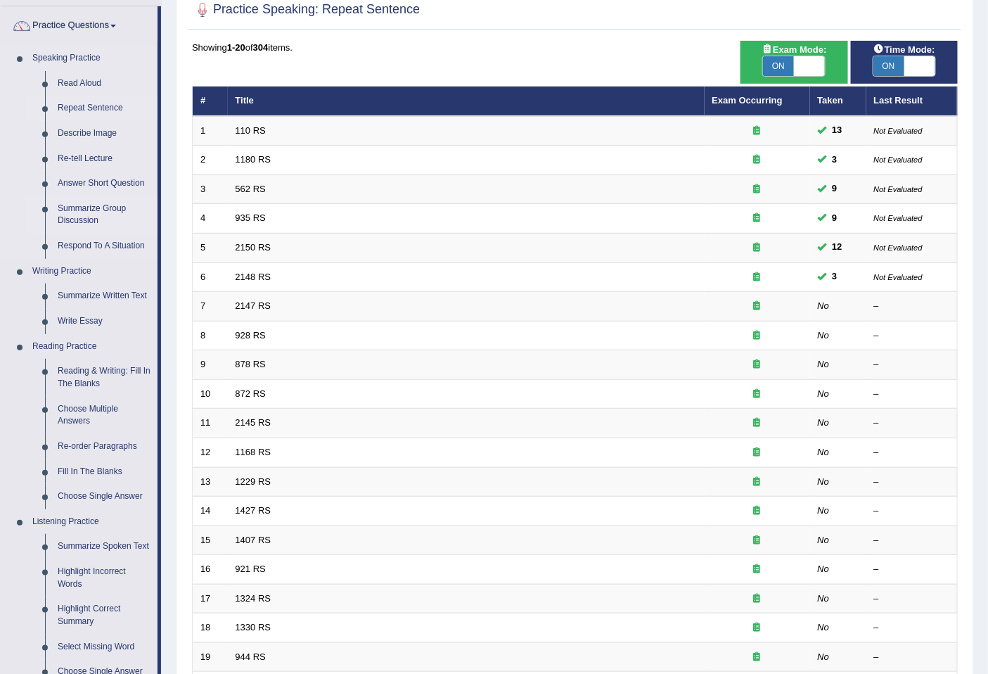
scroll to position [208, 0]
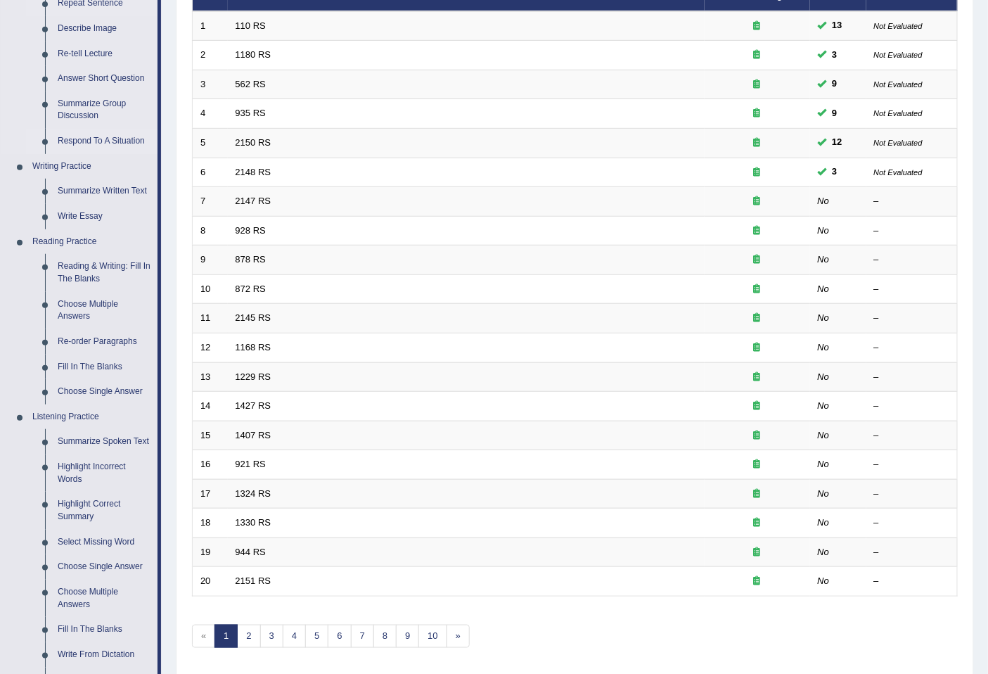
click at [130, 141] on link "Respond To A Situation" at bounding box center [104, 141] width 106 height 25
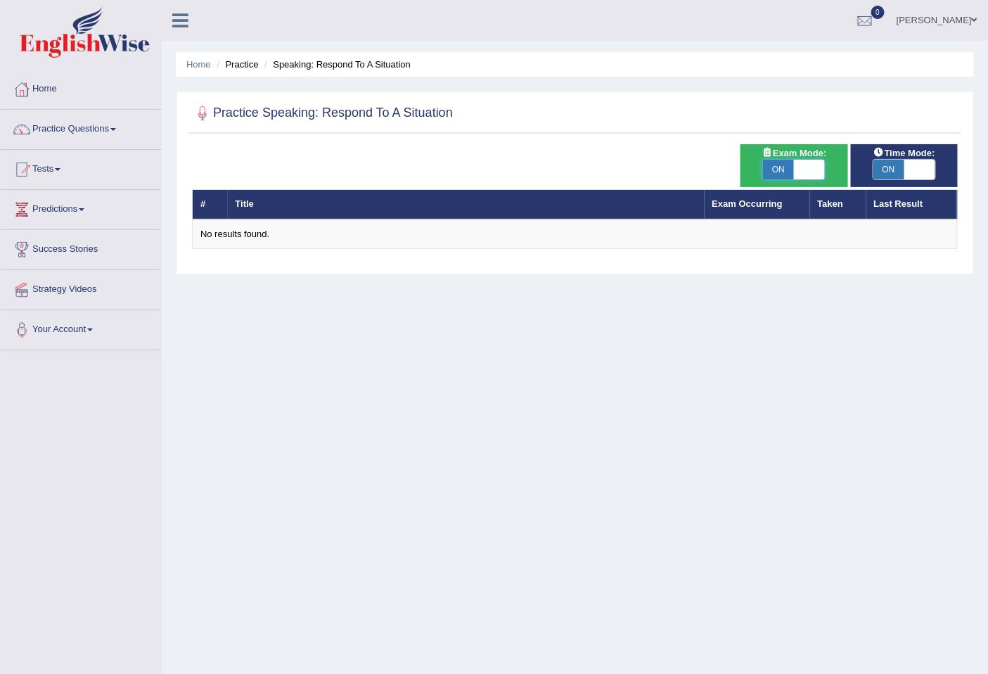
click at [807, 169] on span at bounding box center [809, 170] width 31 height 20
checkbox input "false"
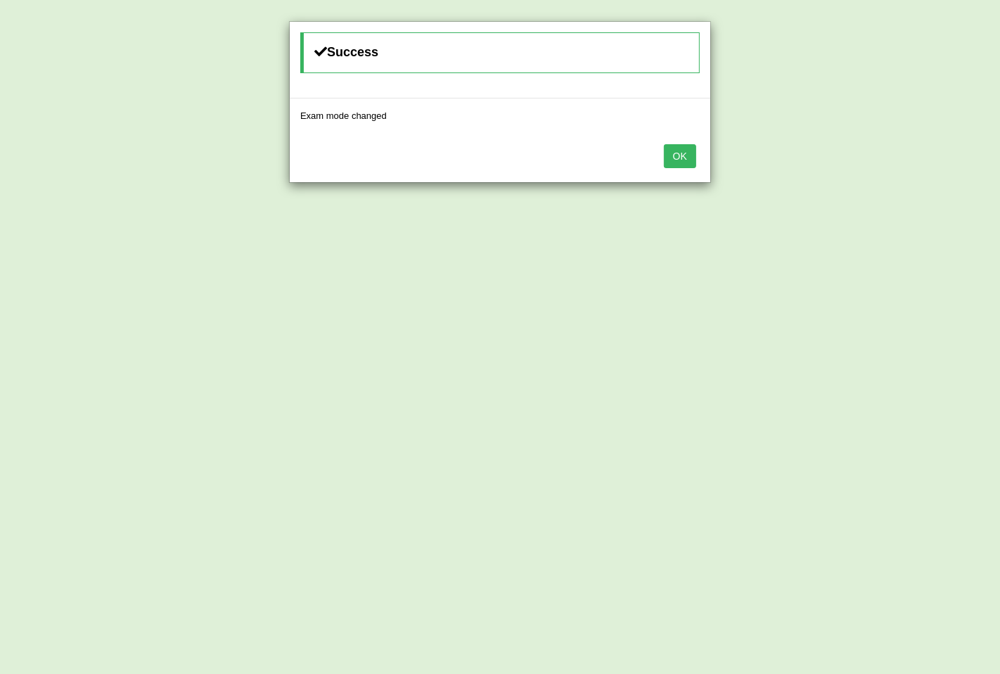
click at [669, 160] on button "OK" at bounding box center [680, 156] width 32 height 24
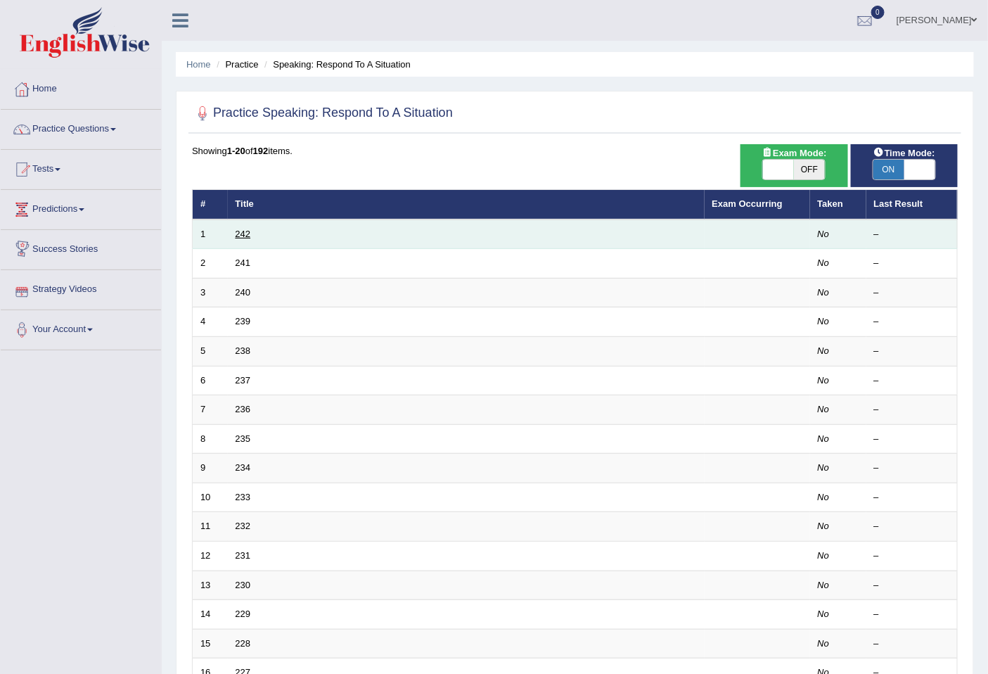
click at [244, 234] on link "242" at bounding box center [243, 234] width 15 height 11
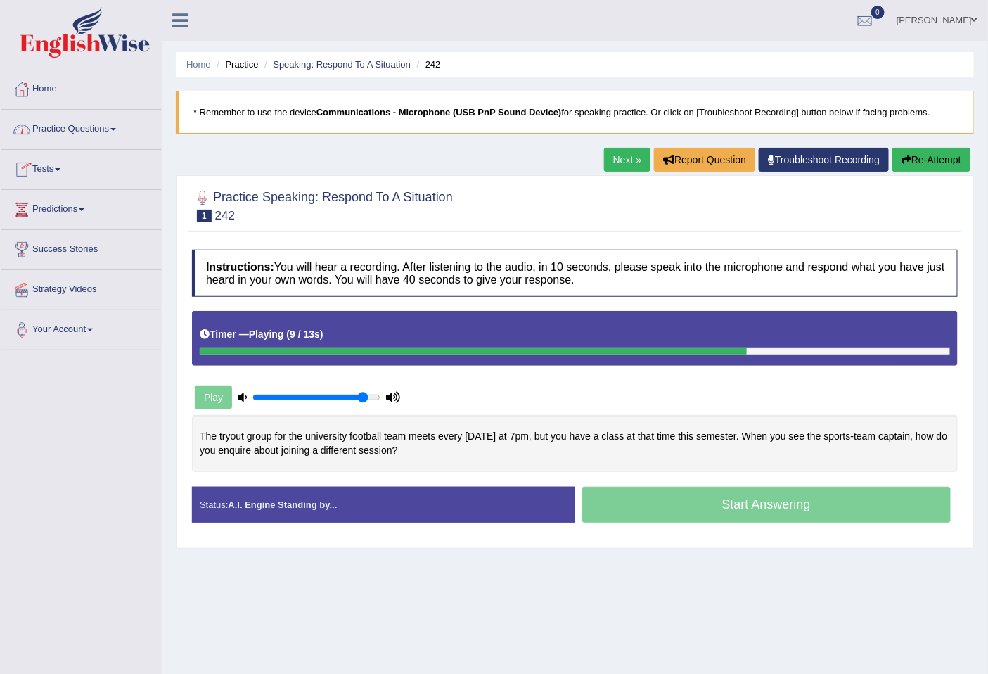
click at [42, 129] on link "Practice Questions" at bounding box center [81, 127] width 160 height 35
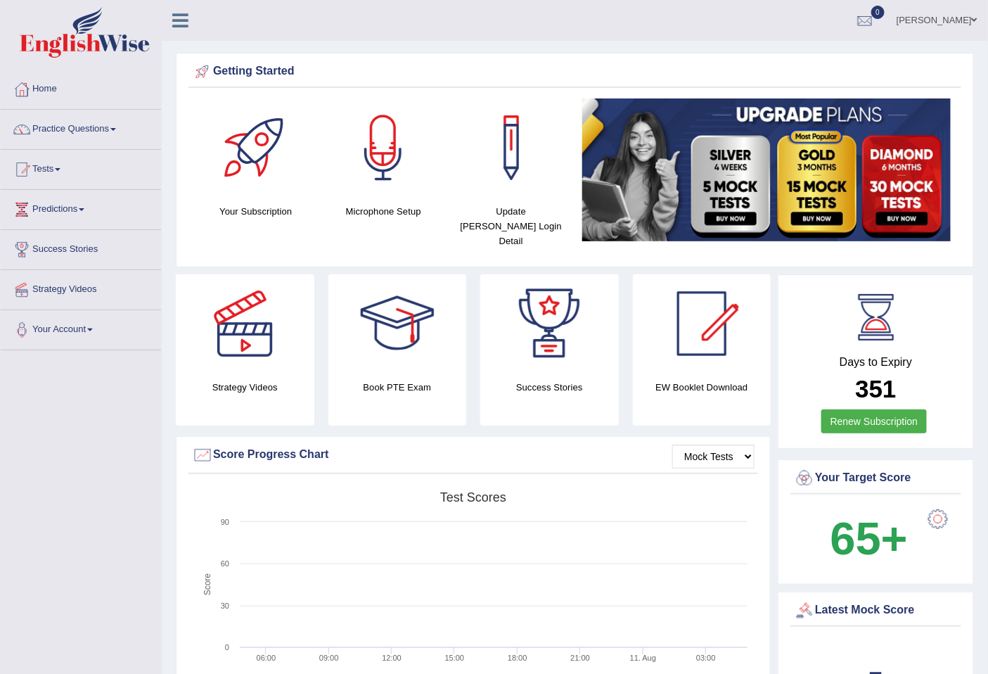
click at [972, 19] on span at bounding box center [975, 19] width 6 height 9
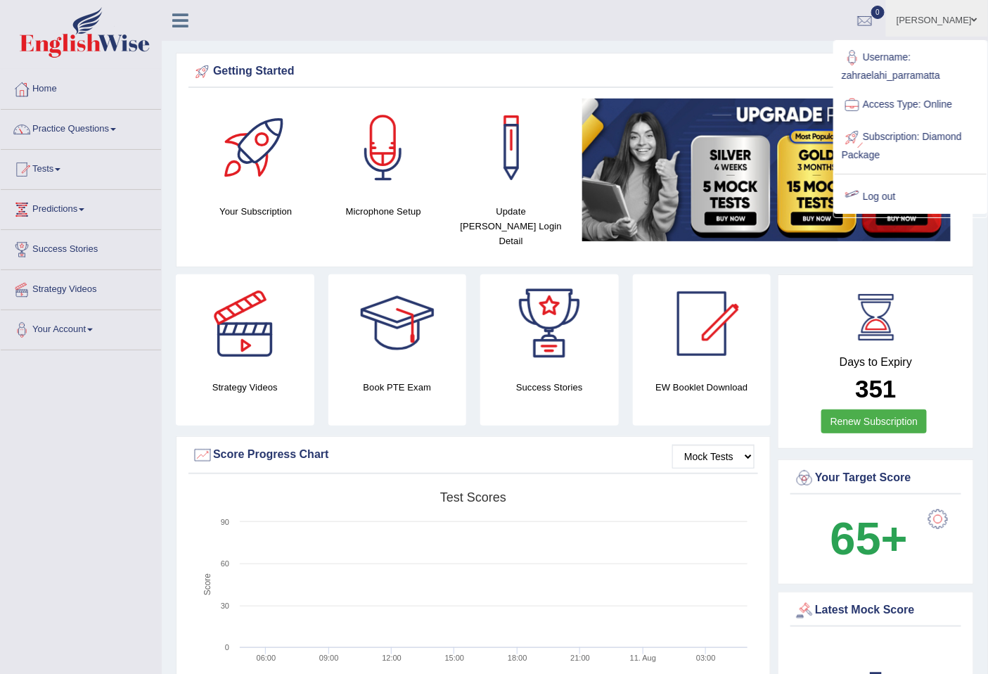
click at [884, 199] on link "Log out" at bounding box center [911, 197] width 152 height 32
